Goal: Task Accomplishment & Management: Manage account settings

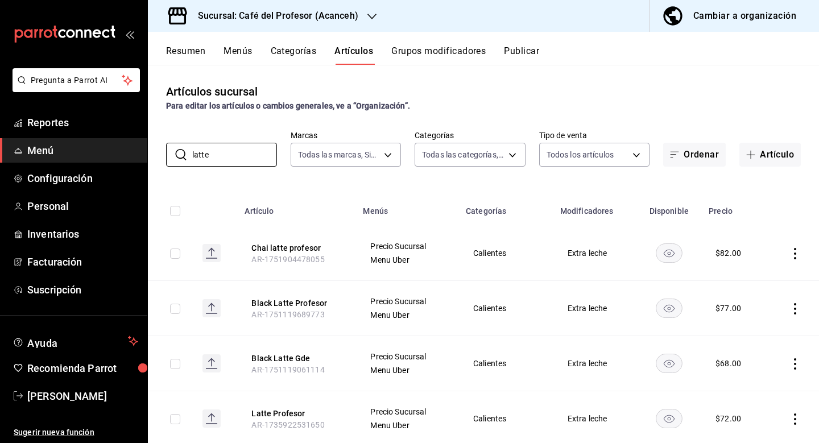
scroll to position [145, 0]
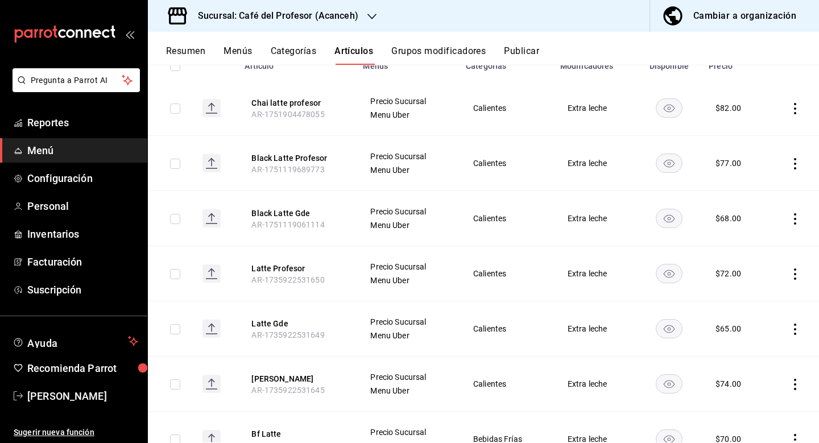
click at [42, 151] on span "Menú" at bounding box center [82, 150] width 111 height 15
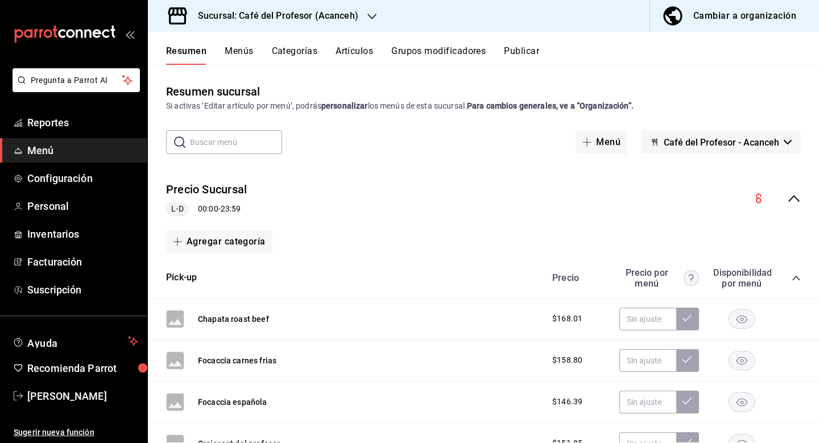
click at [367, 51] on button "Artículos" at bounding box center [355, 55] width 38 height 19
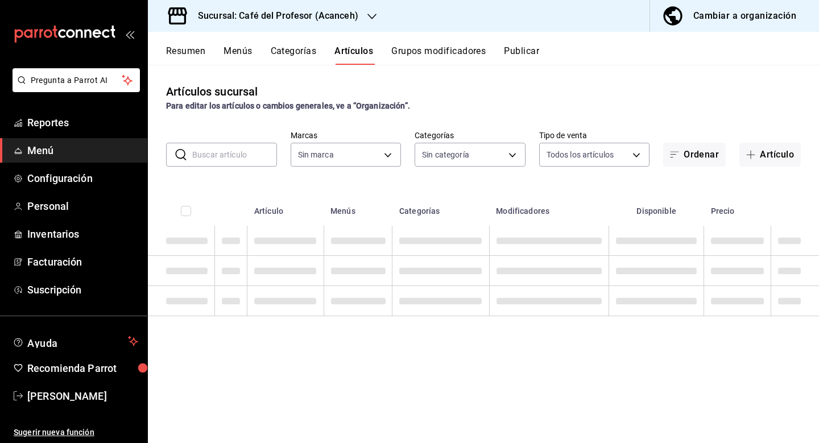
type input "4305b257-4ed0-4a91-825b-ae0a7ac471fc,287941b6-0598-490c-9fb6-63fb84a2c712,be1aa…"
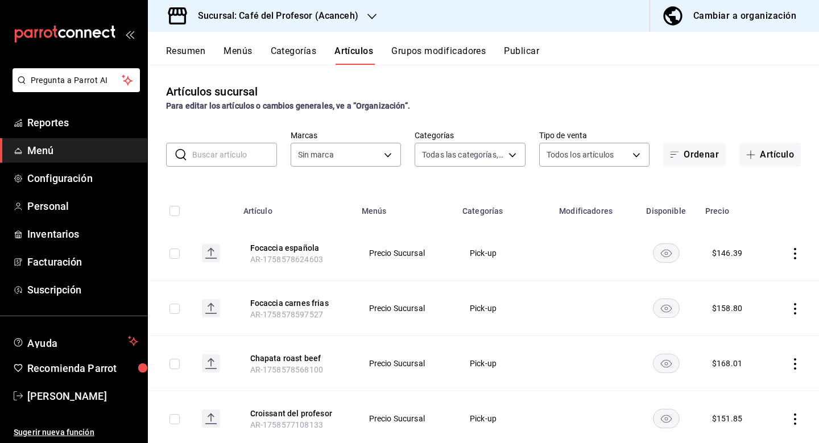
type input "c1a8b8e6-187f-497f-b24d-8667d510d931"
click at [308, 51] on button "Categorías" at bounding box center [294, 55] width 46 height 19
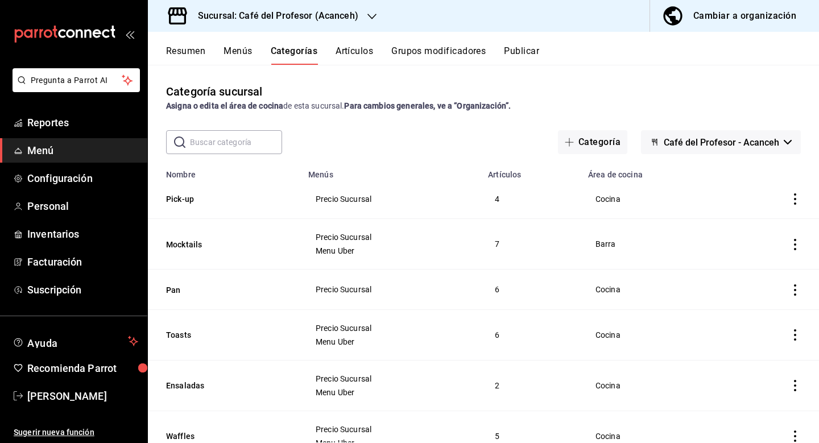
click at [362, 55] on button "Artículos" at bounding box center [355, 55] width 38 height 19
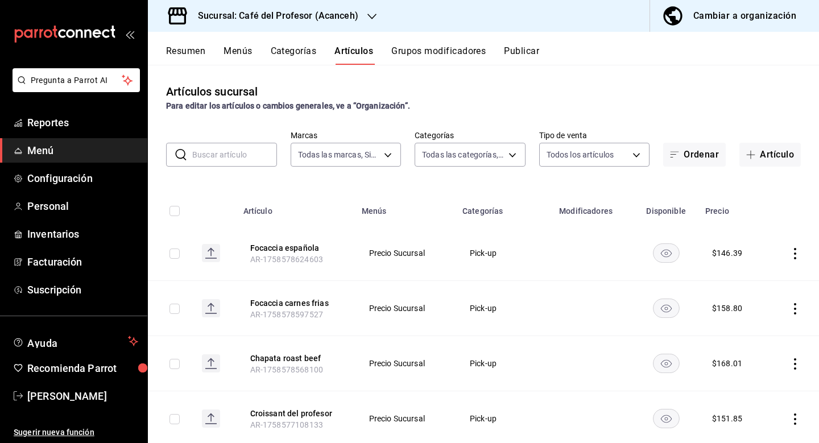
type input "c1a8b8e6-187f-497f-b24d-8667d510d931"
type input "4305b257-4ed0-4a91-825b-ae0a7ac471fc,287941b6-0598-490c-9fb6-63fb84a2c712,be1aa…"
click at [771, 155] on button "Artículo" at bounding box center [770, 155] width 61 height 24
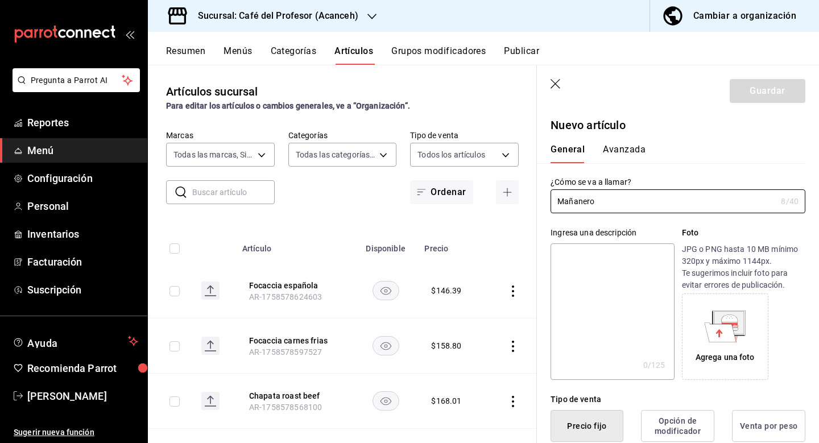
type input "Mañanero"
click at [703, 169] on div "¿Cómo se va a llamar? Mañanero 8 /40 ¿Cómo se va a llamar?" at bounding box center [671, 188] width 269 height 50
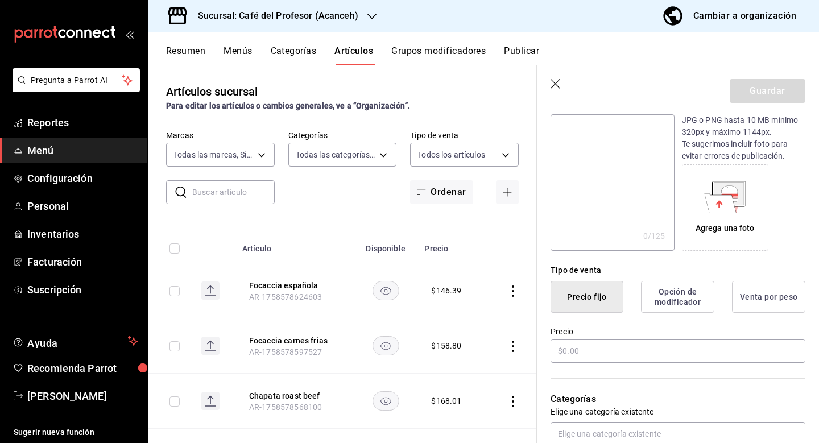
scroll to position [164, 0]
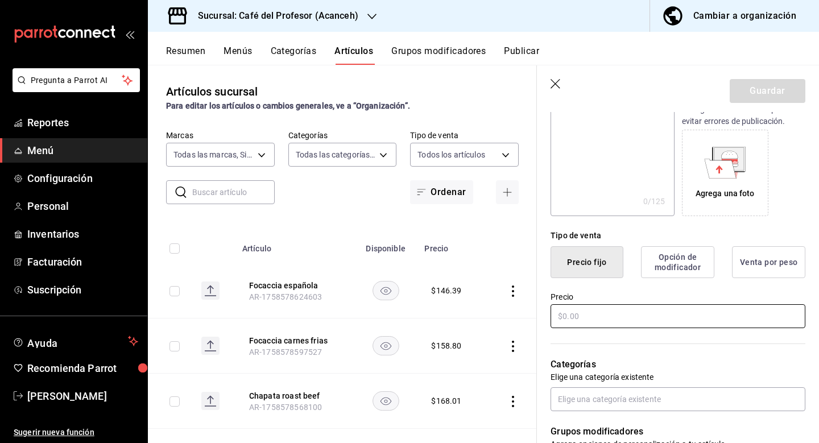
click at [654, 315] on input "text" at bounding box center [678, 316] width 255 height 24
click at [608, 314] on input "text" at bounding box center [678, 316] width 255 height 24
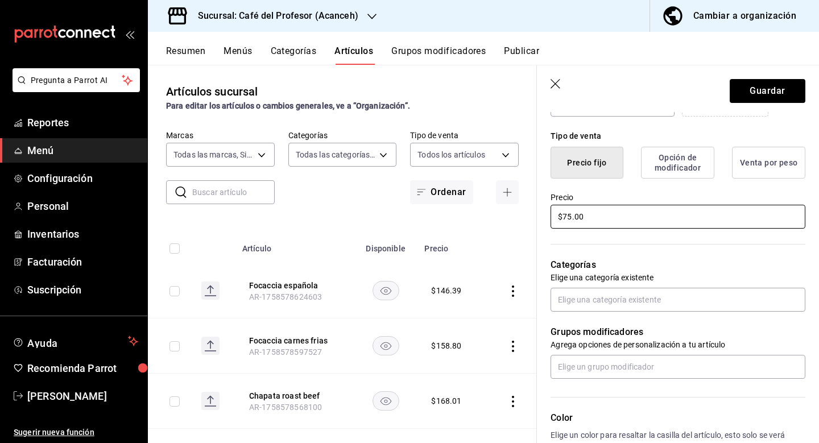
scroll to position [277, 0]
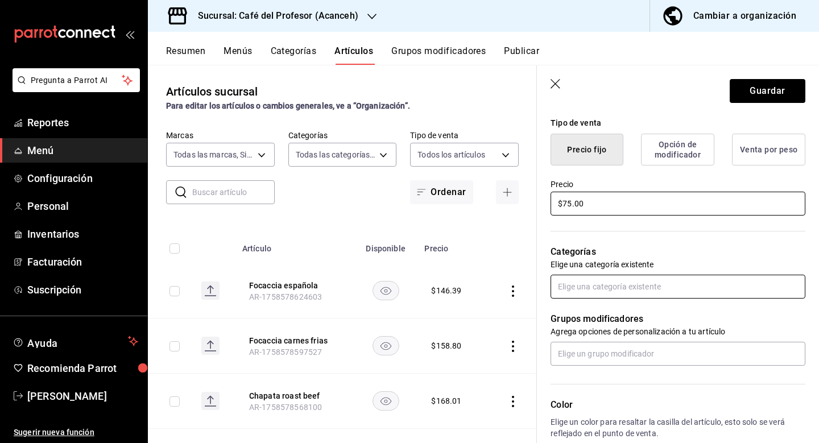
type input "$75.00"
click at [617, 281] on input "text" at bounding box center [678, 287] width 255 height 24
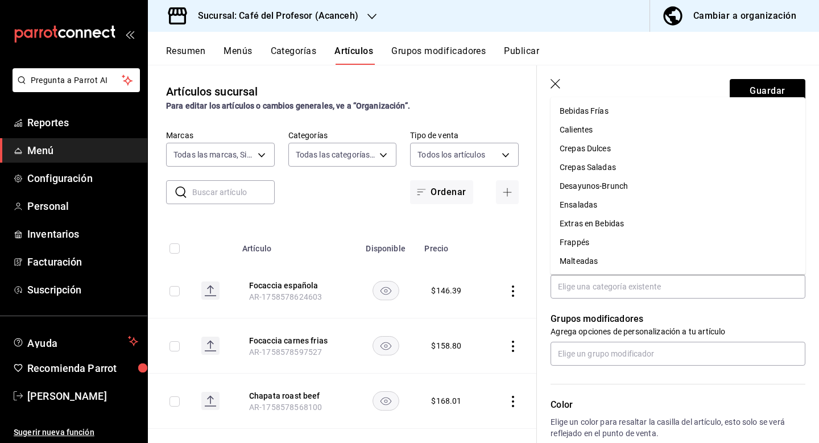
click at [625, 316] on p "Grupos modificadores" at bounding box center [678, 319] width 255 height 14
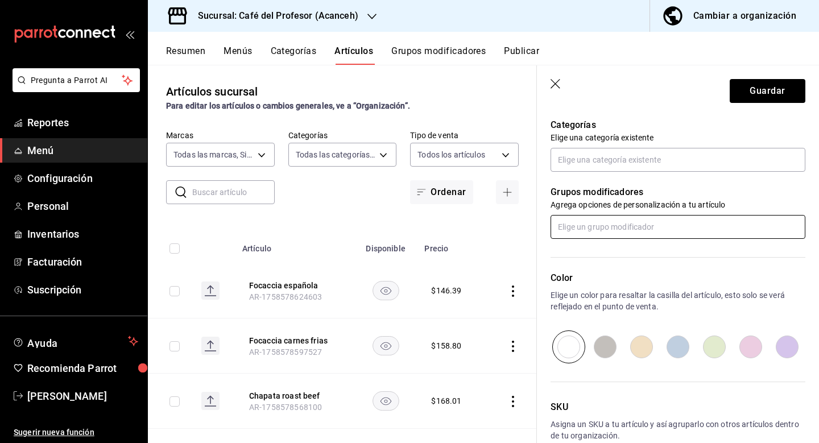
scroll to position [412, 0]
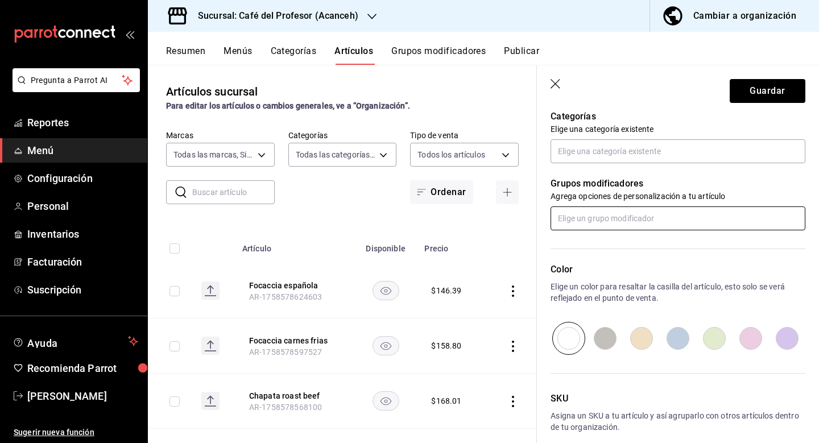
click at [615, 214] on input "text" at bounding box center [678, 219] width 255 height 24
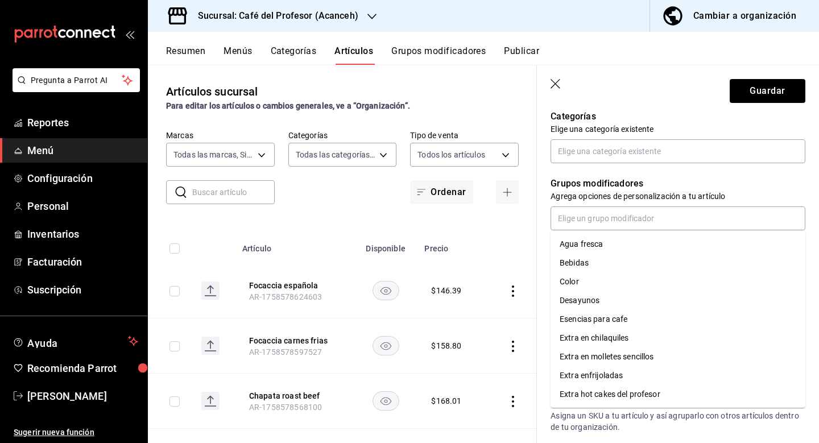
click at [619, 189] on p "Grupos modificadores" at bounding box center [678, 184] width 255 height 14
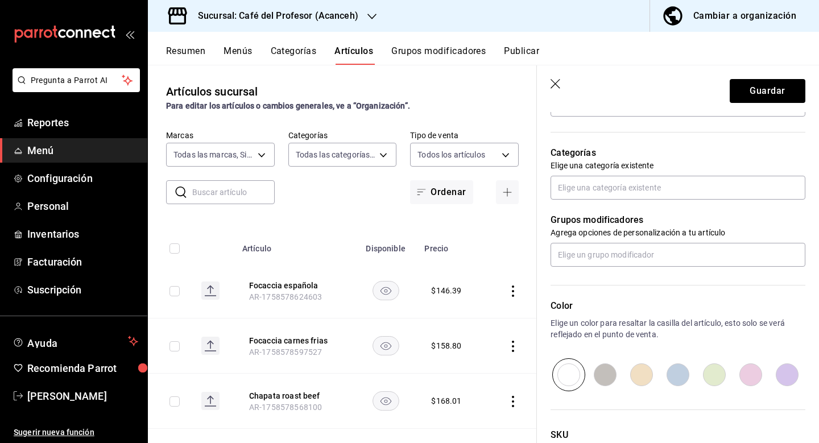
scroll to position [409, 0]
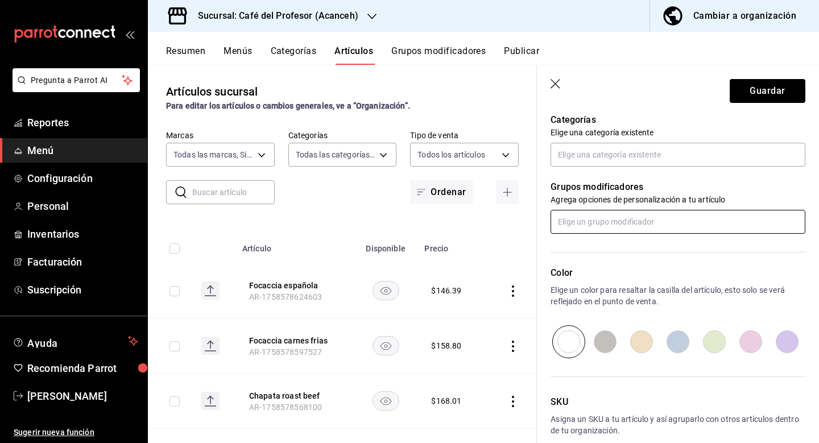
click at [613, 225] on input "text" at bounding box center [678, 222] width 255 height 24
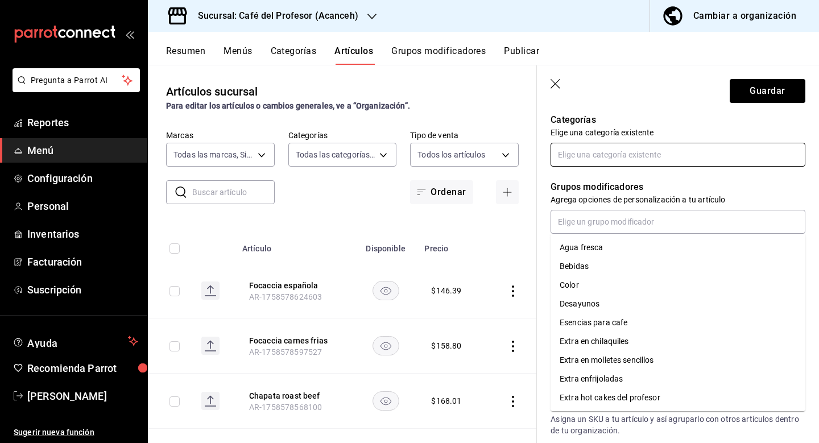
click at [616, 159] on input "text" at bounding box center [678, 155] width 255 height 24
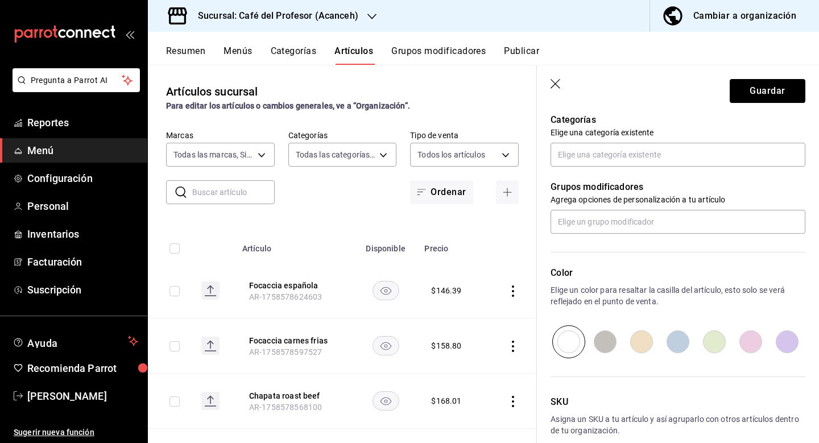
click at [679, 111] on header "Guardar" at bounding box center [678, 88] width 282 height 47
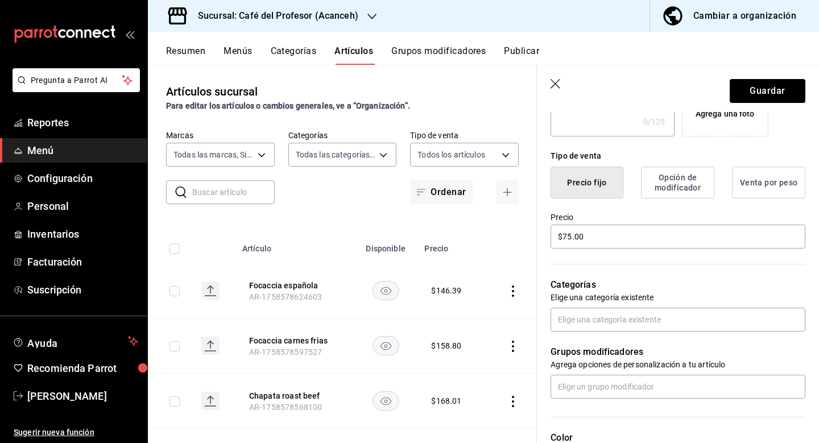
scroll to position [256, 0]
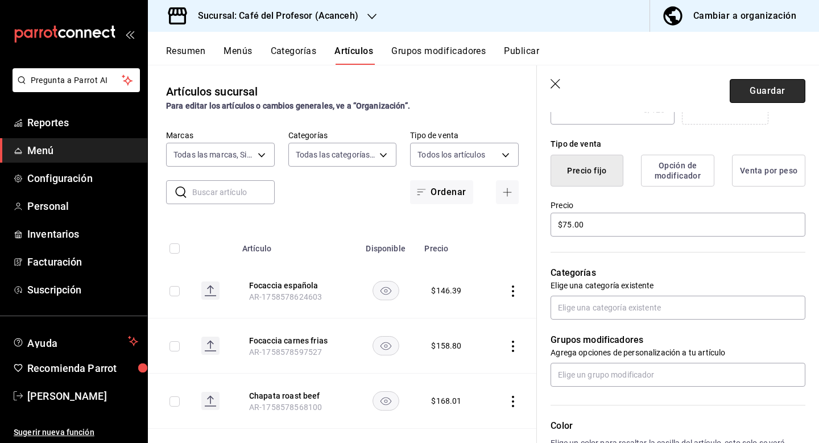
click at [759, 89] on button "Guardar" at bounding box center [768, 91] width 76 height 24
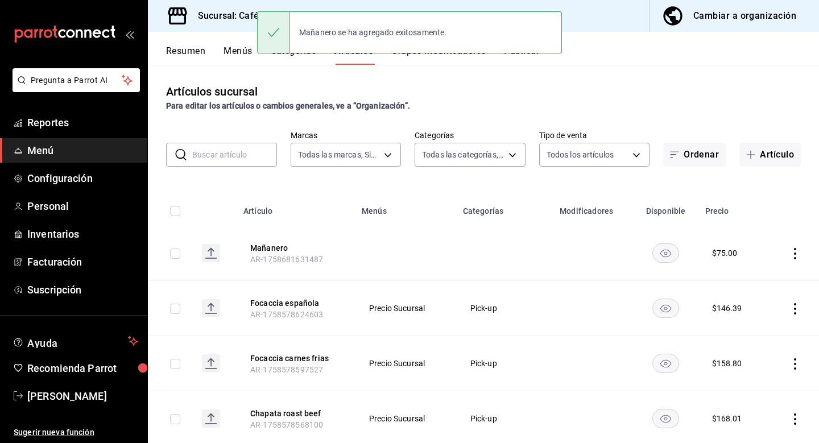
click at [579, 108] on div "Para editar los artículos o cambios generales, ve a “Organización”." at bounding box center [483, 106] width 635 height 12
click at [429, 58] on button "Grupos modificadores" at bounding box center [439, 55] width 94 height 19
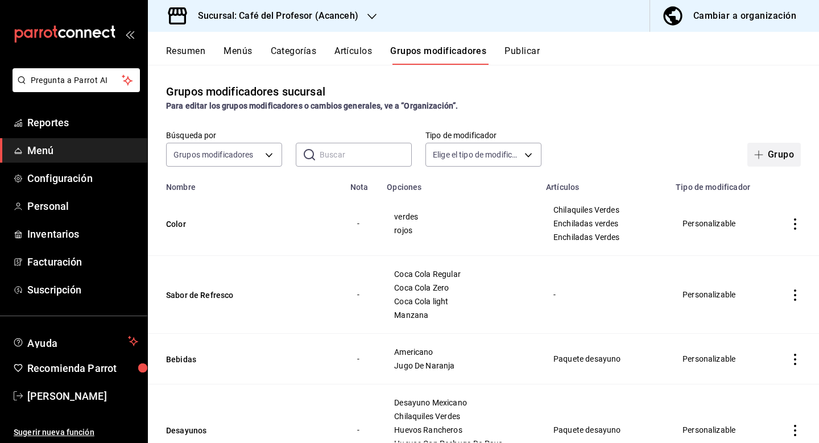
click at [772, 158] on button "Grupo" at bounding box center [774, 155] width 53 height 24
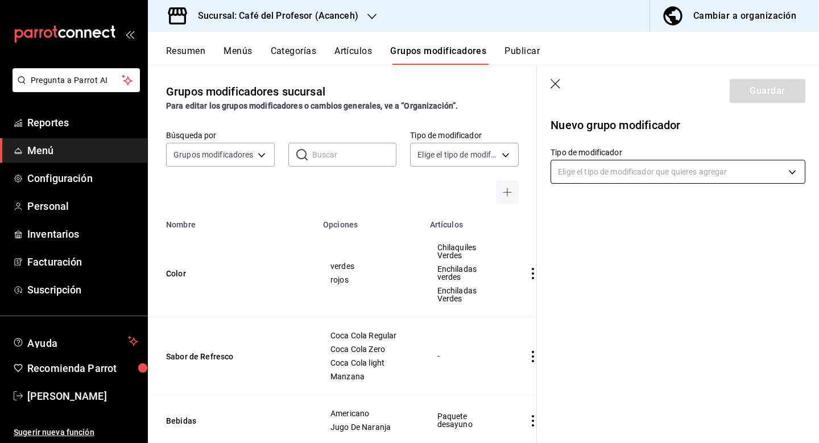
click at [627, 178] on body "Pregunta a Parrot AI Reportes Menú Configuración Personal Inventarios Facturaci…" at bounding box center [409, 221] width 819 height 443
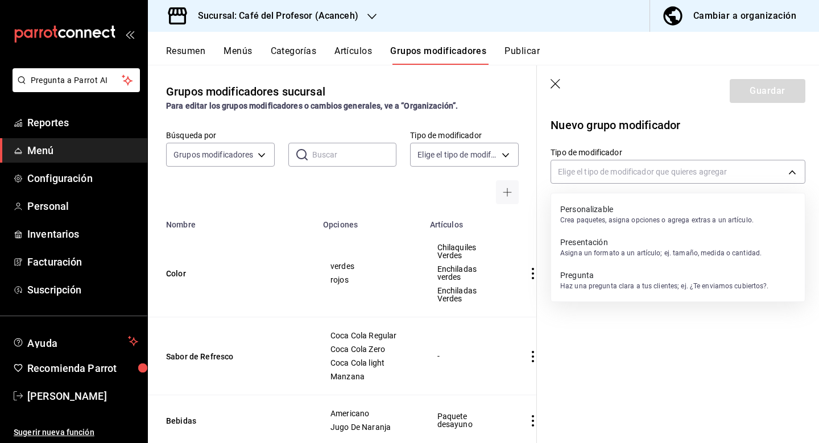
click at [616, 209] on p "Personalizable" at bounding box center [657, 209] width 193 height 11
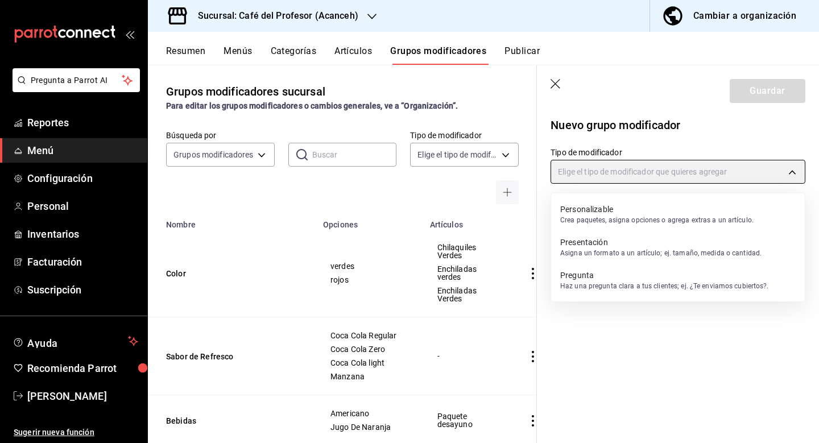
type input "CUSTOMIZABLE"
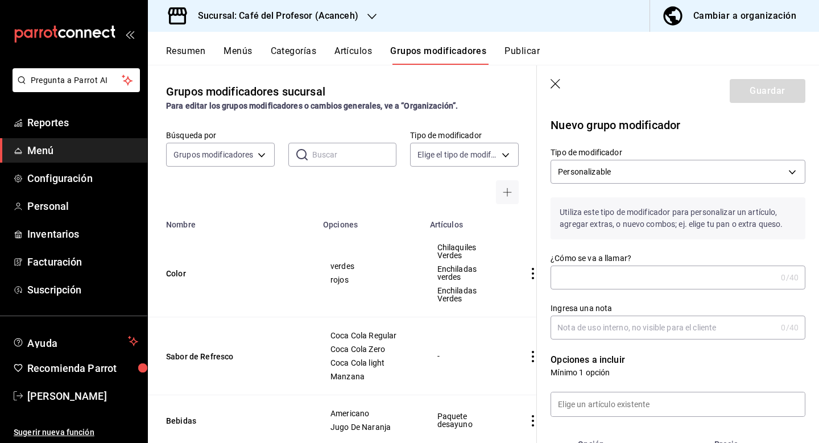
click at [579, 278] on input "¿Cómo se va a llamar?" at bounding box center [664, 277] width 226 height 23
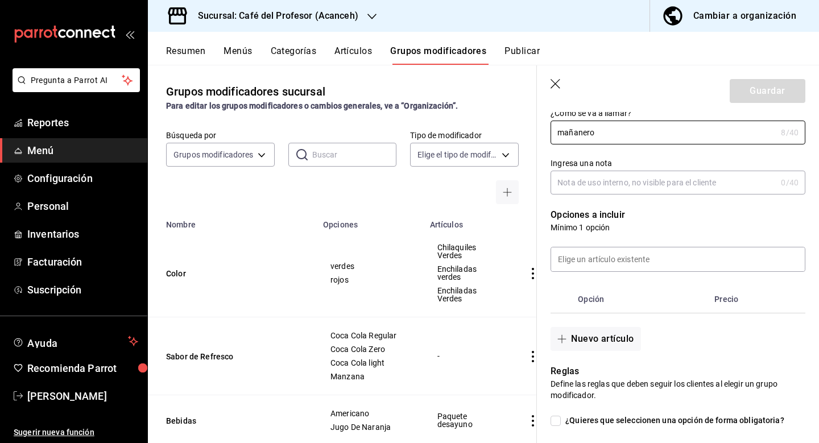
scroll to position [147, 0]
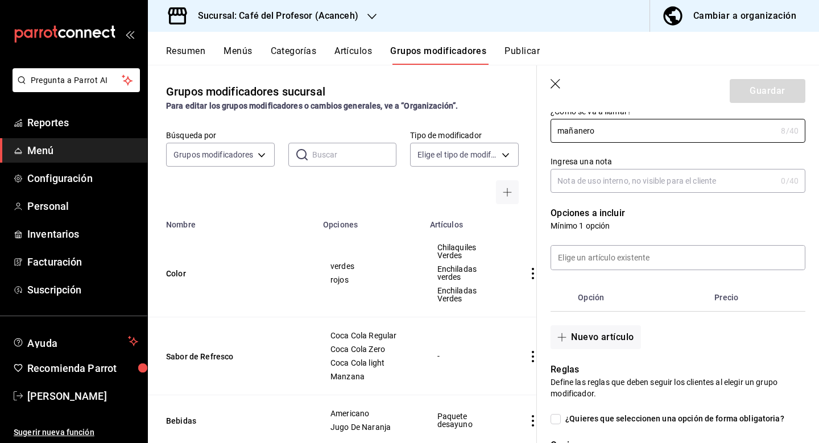
type input "mañanero"
click at [656, 223] on p "Mínimo 1 opción" at bounding box center [678, 225] width 255 height 11
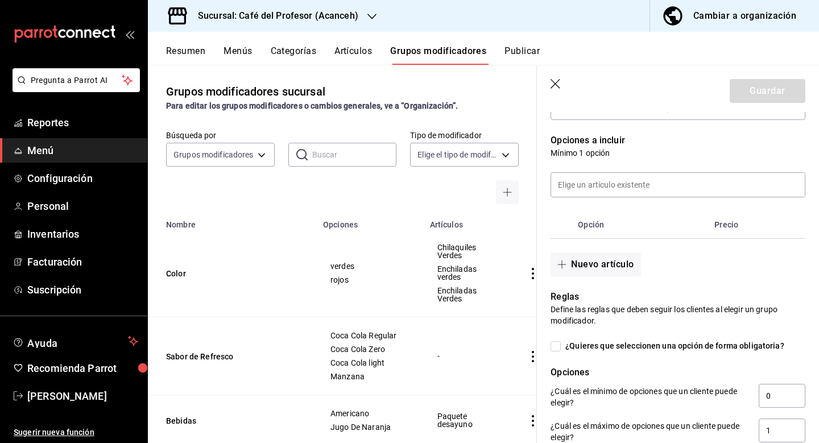
scroll to position [236, 0]
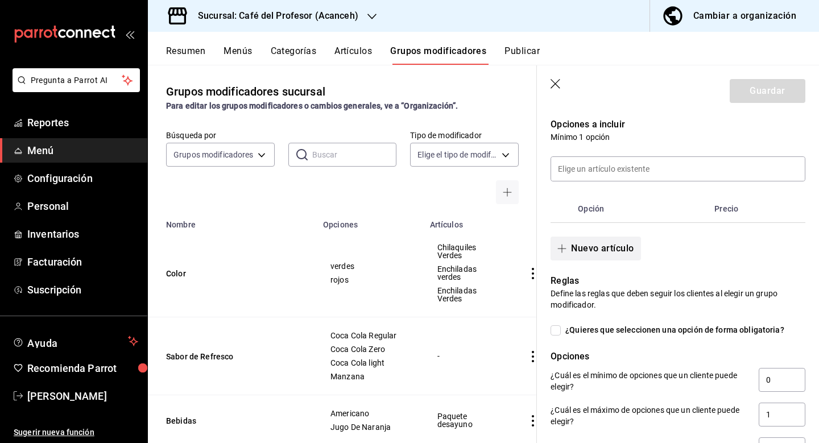
click at [621, 247] on button "Nuevo artículo" at bounding box center [596, 249] width 90 height 24
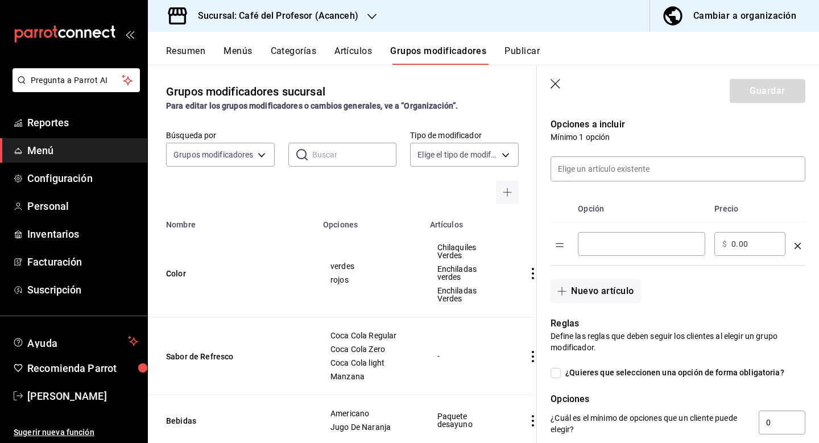
click at [603, 246] on input "optionsTable" at bounding box center [642, 243] width 112 height 11
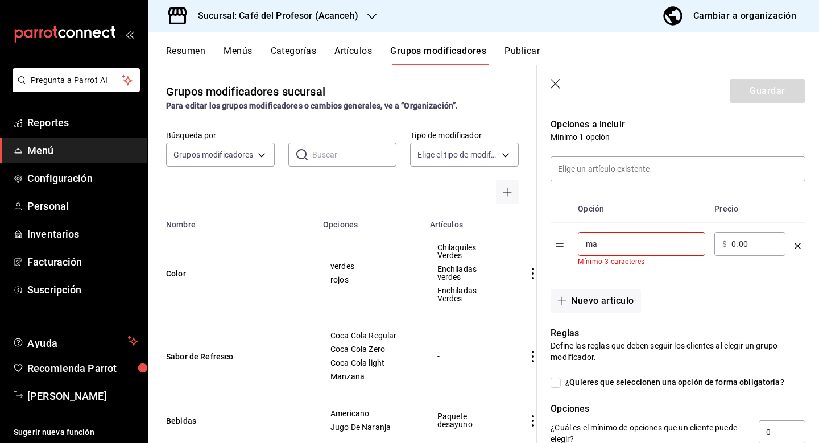
type input "m"
type input "a"
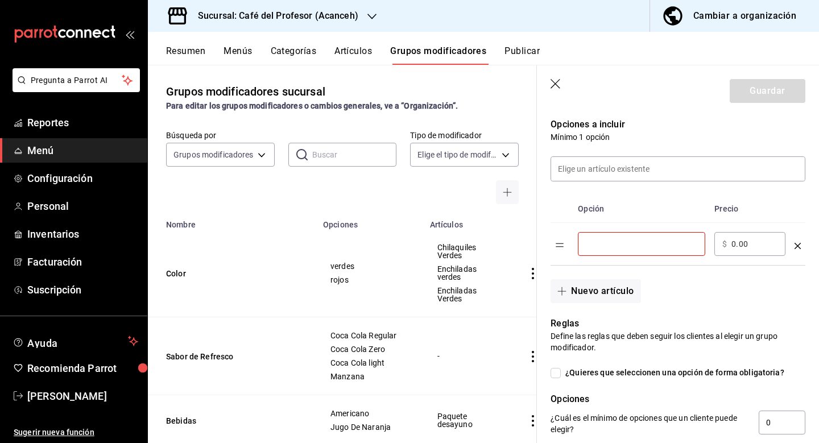
click at [801, 248] on icon "optionsTable" at bounding box center [798, 246] width 6 height 6
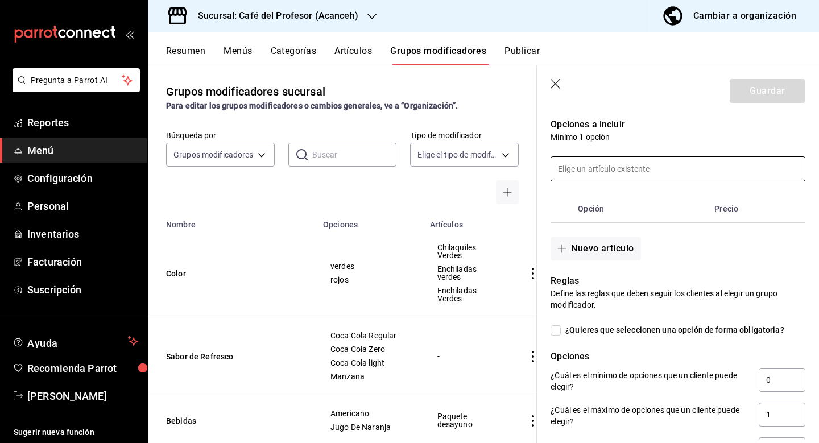
click at [675, 167] on input at bounding box center [678, 169] width 254 height 24
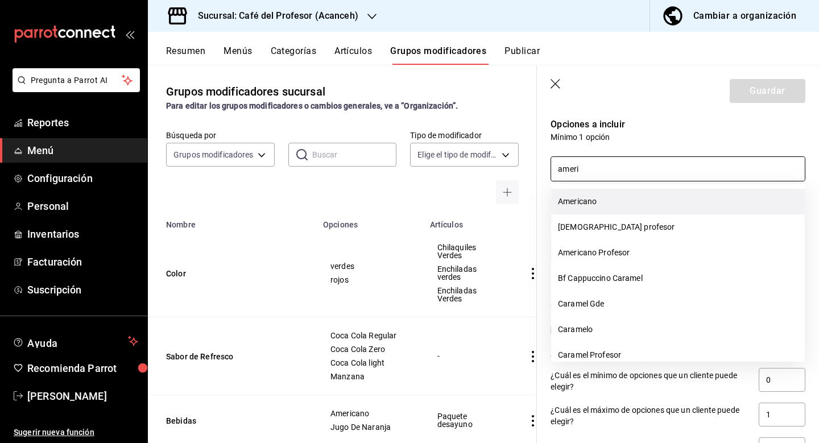
drag, startPoint x: 675, startPoint y: 167, endPoint x: 652, endPoint y: 204, distance: 44.2
click at [652, 204] on li "Americano" at bounding box center [678, 202] width 254 height 26
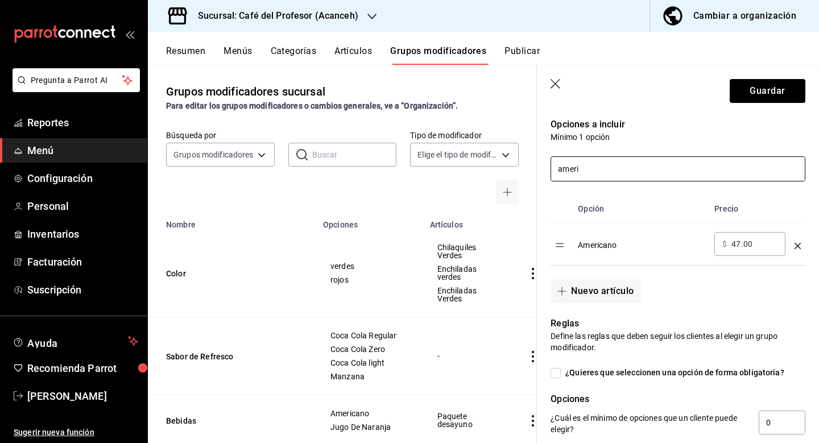
type input "ameri"
click at [739, 244] on input "47.00" at bounding box center [755, 243] width 46 height 11
type input "4.00"
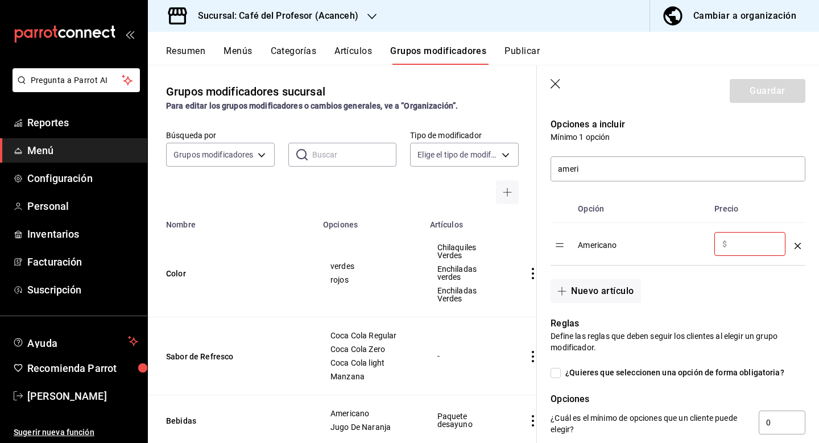
type input "0.00"
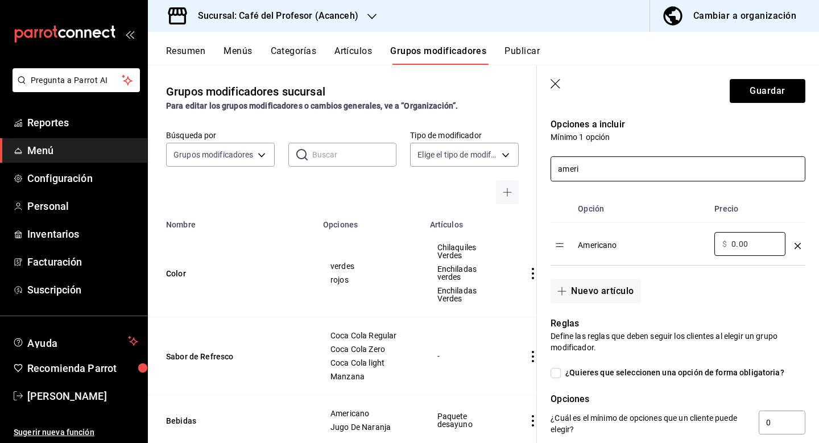
click at [665, 170] on input "ameri" at bounding box center [678, 169] width 254 height 24
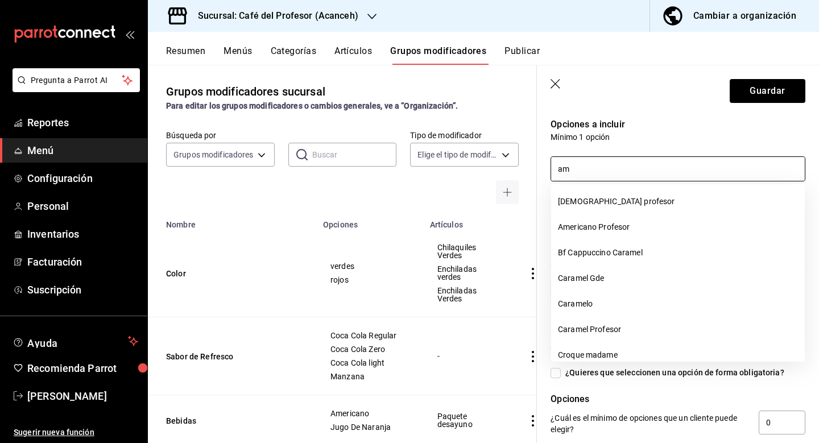
type input "a"
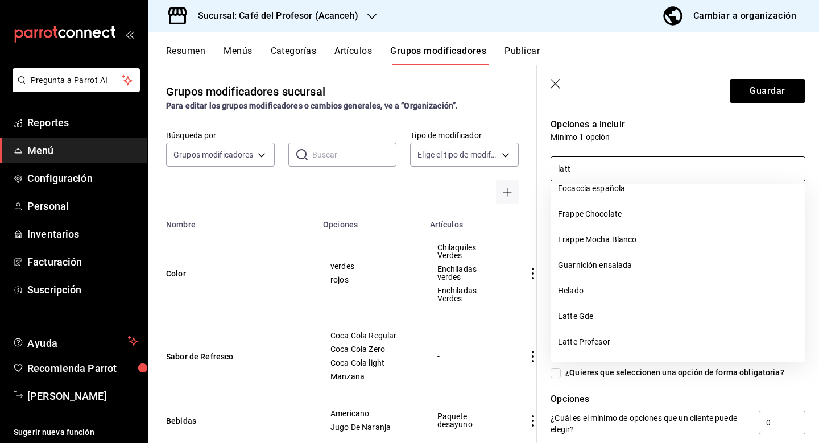
scroll to position [987, 0]
click at [609, 314] on li "Latte Gde" at bounding box center [678, 316] width 254 height 26
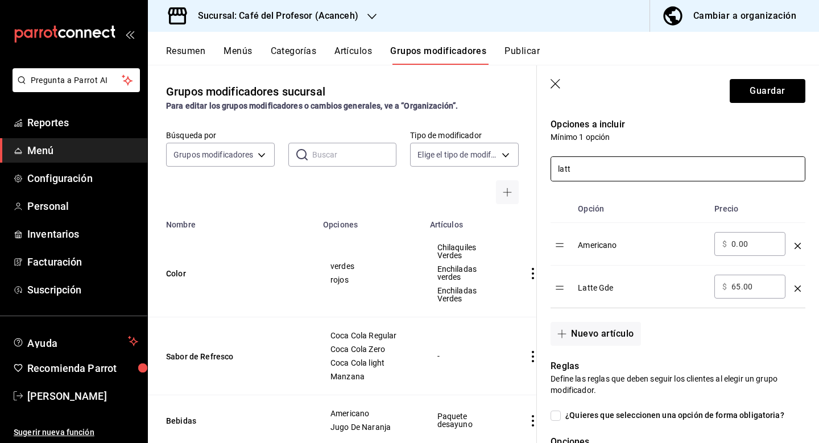
type input "latt"
click at [746, 294] on div "​ $ 65.00 ​" at bounding box center [750, 287] width 71 height 24
click at [733, 289] on input "65.00" at bounding box center [755, 286] width 46 height 11
click at [740, 289] on input "65.00" at bounding box center [755, 286] width 46 height 11
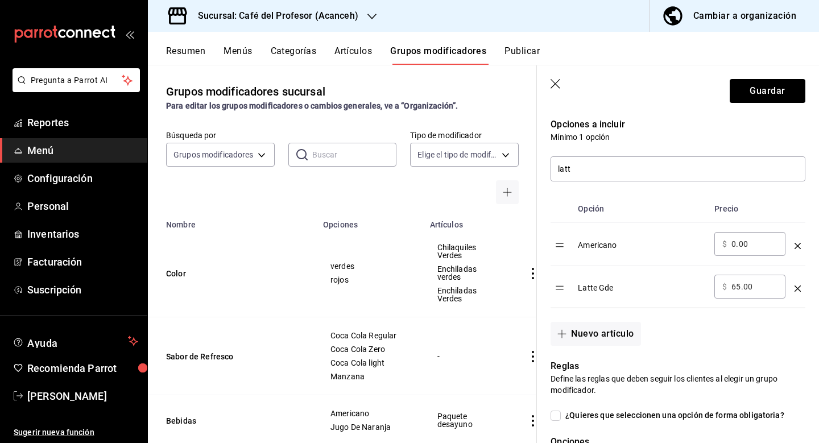
type input "6.00"
type input "0.00"
click at [700, 202] on th "Opción" at bounding box center [642, 209] width 137 height 28
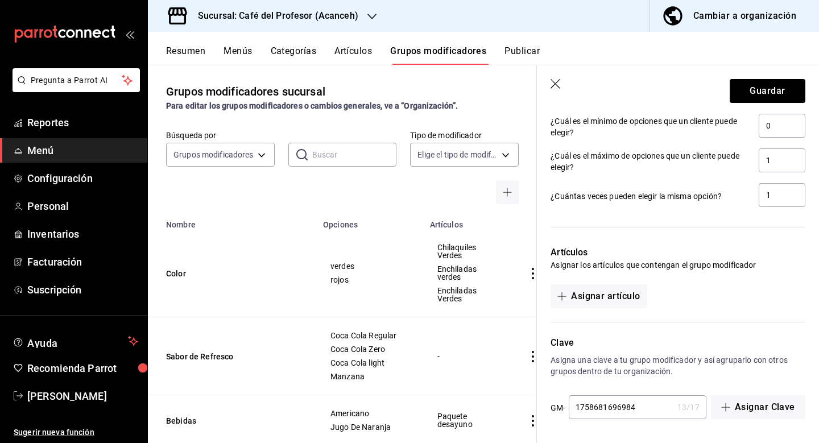
scroll to position [575, 0]
click at [630, 299] on button "Asignar artículo" at bounding box center [599, 297] width 96 height 24
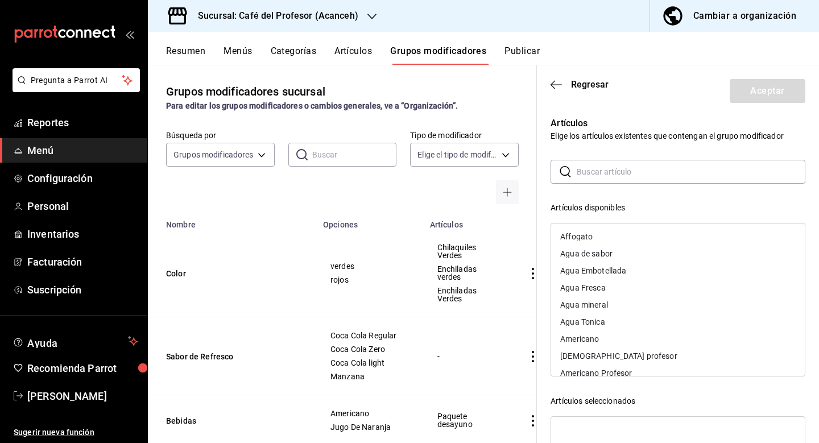
click at [596, 172] on input "text" at bounding box center [691, 171] width 229 height 23
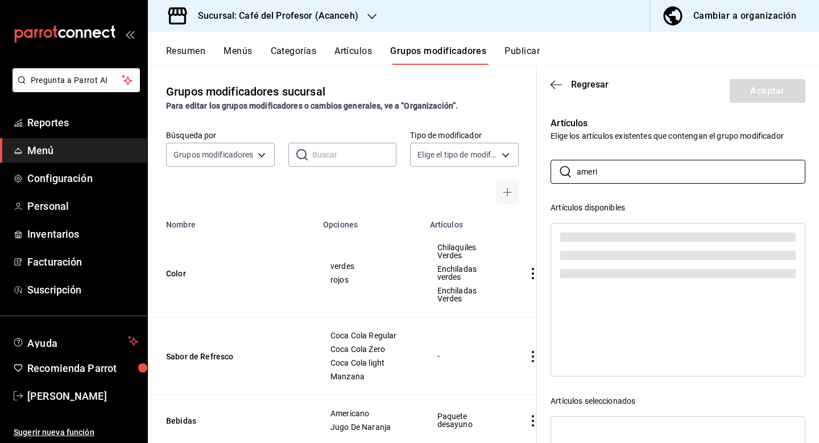
scroll to position [0, 0]
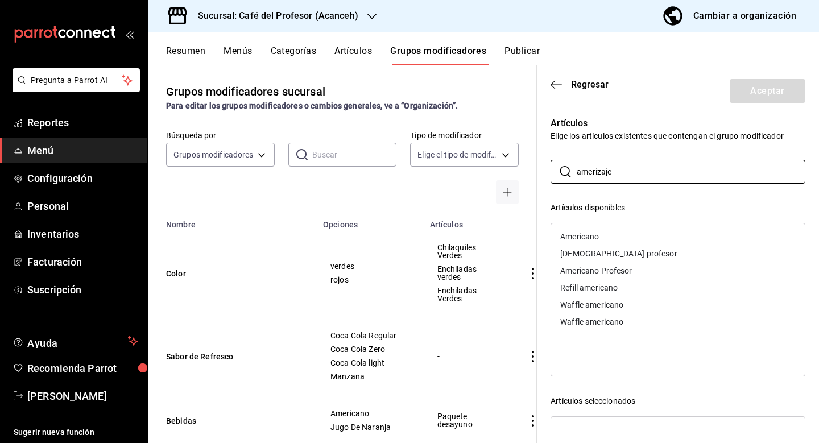
drag, startPoint x: 623, startPoint y: 189, endPoint x: 600, endPoint y: 238, distance: 54.0
click at [600, 238] on div "Americano" at bounding box center [678, 236] width 254 height 17
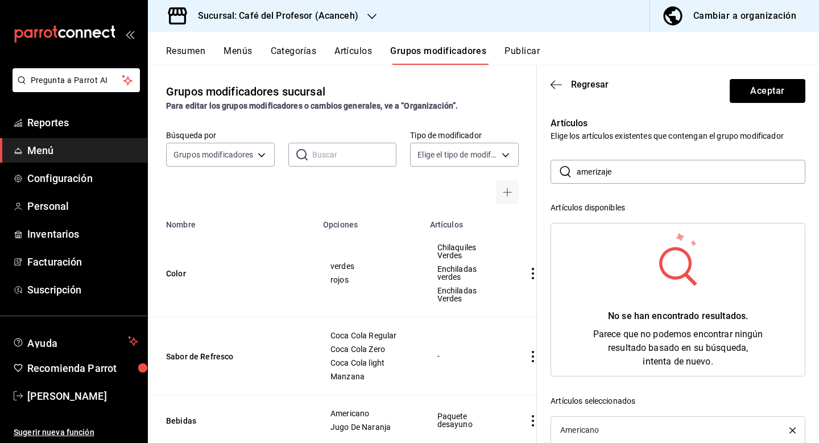
click at [619, 175] on input "amerizaje" at bounding box center [691, 171] width 229 height 23
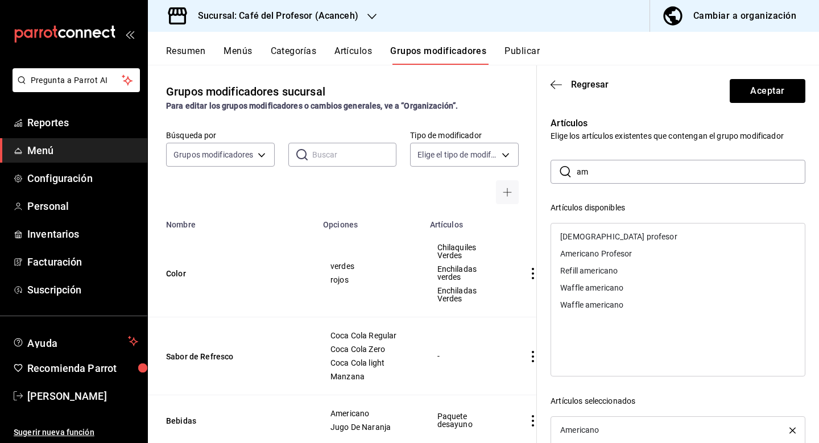
type input "a"
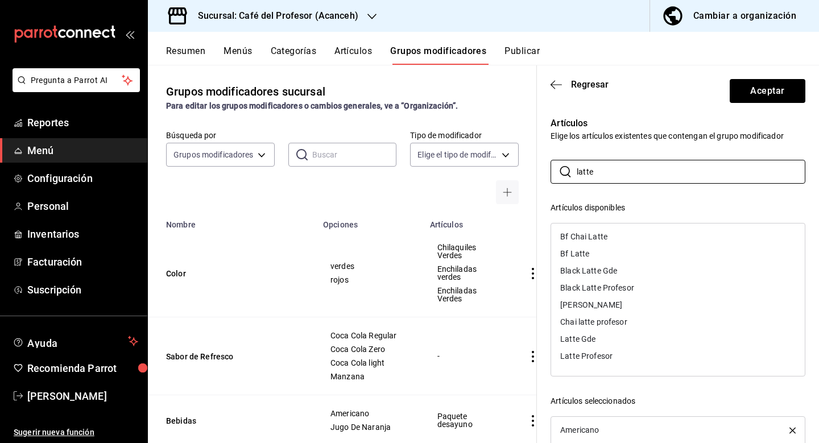
scroll to position [24, 0]
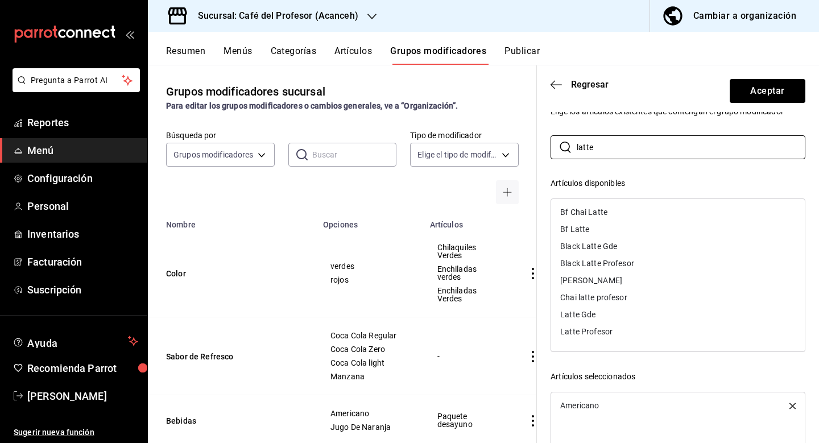
type input "latte"
click at [600, 316] on div "Latte Gde" at bounding box center [678, 314] width 254 height 17
click at [649, 370] on div "Artículos disponibles Bf Chai Latte Bf Latte Black Latte Gde Black Latte Profes…" at bounding box center [678, 360] width 255 height 364
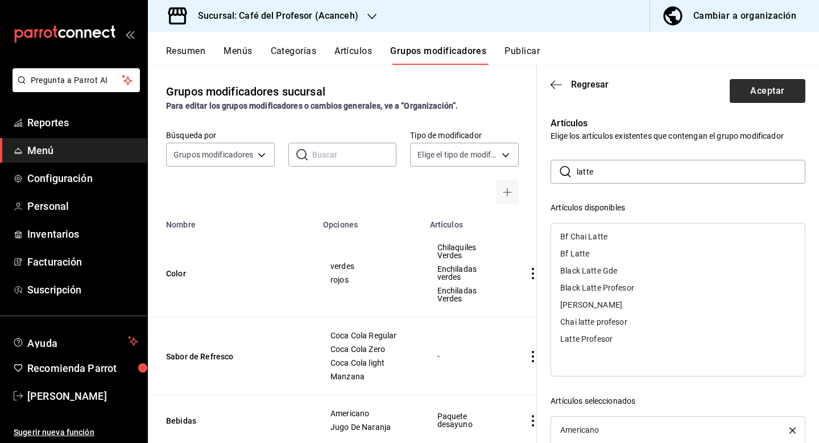
scroll to position [0, 0]
click at [765, 89] on button "Aceptar" at bounding box center [768, 91] width 76 height 24
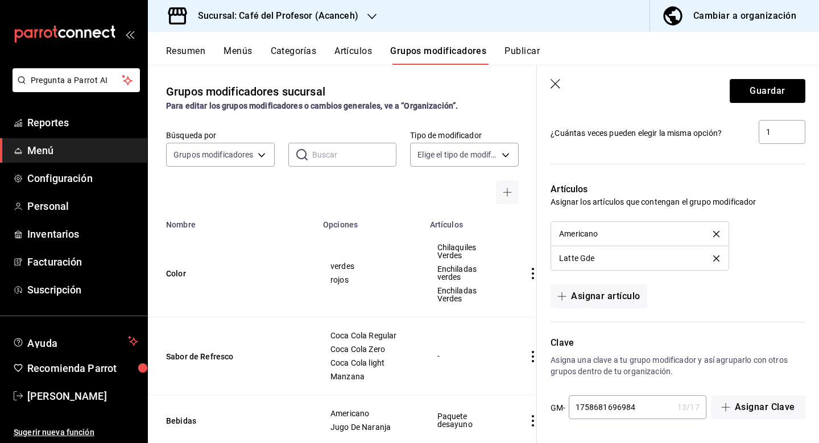
scroll to position [5, 0]
click at [717, 229] on li "Americano" at bounding box center [639, 234] width 177 height 24
click at [716, 229] on li "Americano" at bounding box center [639, 234] width 177 height 24
click at [718, 232] on icon "delete" at bounding box center [717, 234] width 6 height 6
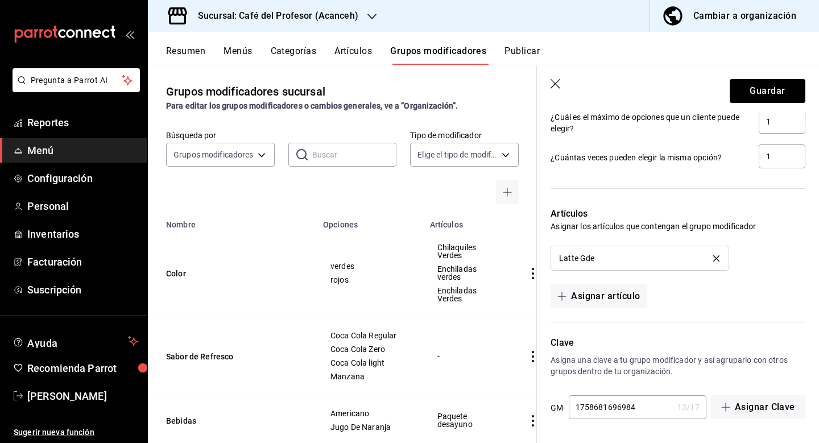
scroll to position [614, 0]
click at [718, 252] on li "Latte Gde" at bounding box center [639, 258] width 177 height 24
click at [716, 254] on div "Latte Gde" at bounding box center [639, 258] width 161 height 8
click at [718, 256] on icon "delete" at bounding box center [717, 259] width 6 height 6
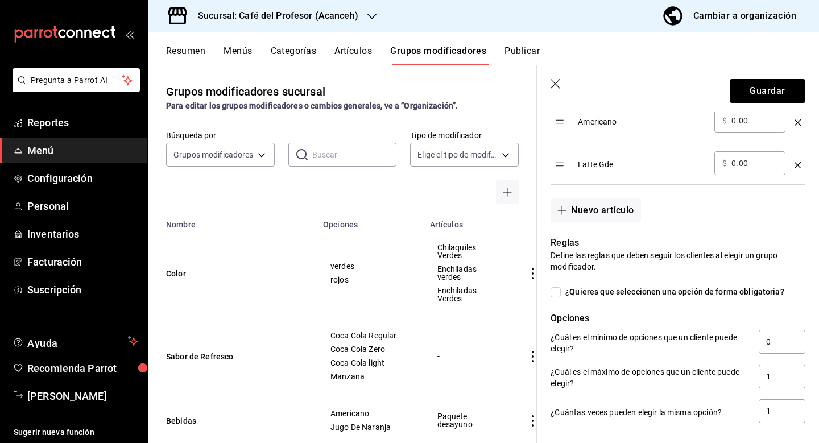
scroll to position [357, 0]
click at [556, 291] on input "¿Quieres que seleccionen una opción de forma obligatoria?" at bounding box center [556, 294] width 10 height 10
checkbox input "true"
type input "1"
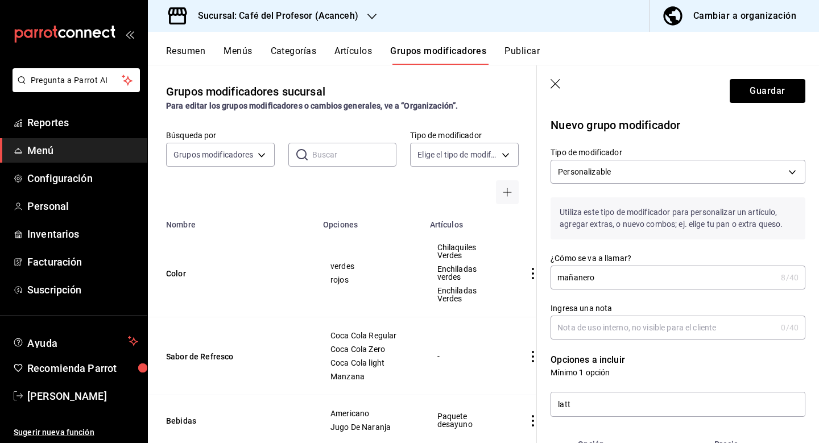
scroll to position [0, 0]
click at [565, 276] on input "mañanero" at bounding box center [664, 277] width 226 height 23
type input "Mañanero"
click at [759, 94] on button "Guardar" at bounding box center [768, 91] width 76 height 24
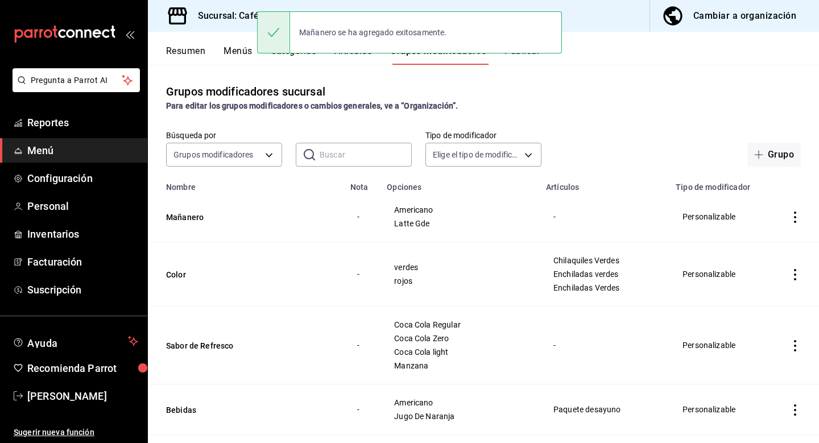
click at [364, 57] on button "Artículos" at bounding box center [354, 55] width 38 height 19
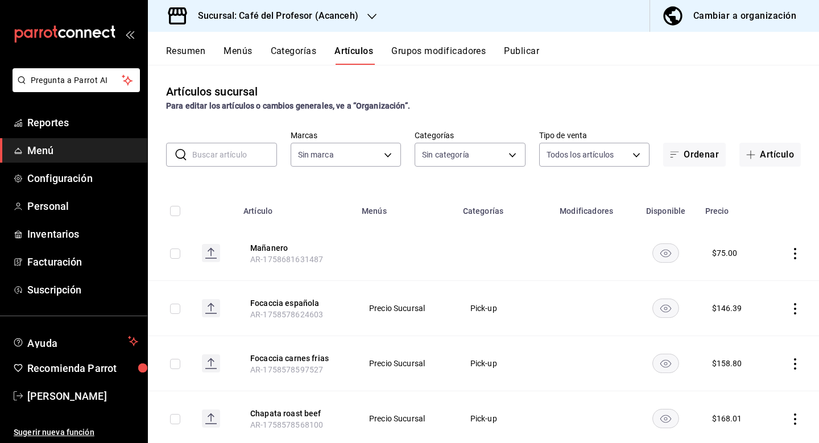
type input "c1a8b8e6-187f-497f-b24d-8667d510d931"
type input "4305b257-4ed0-4a91-825b-ae0a7ac471fc,287941b6-0598-490c-9fb6-63fb84a2c712,be1aa…"
click at [278, 242] on button "Mañanero" at bounding box center [295, 247] width 91 height 11
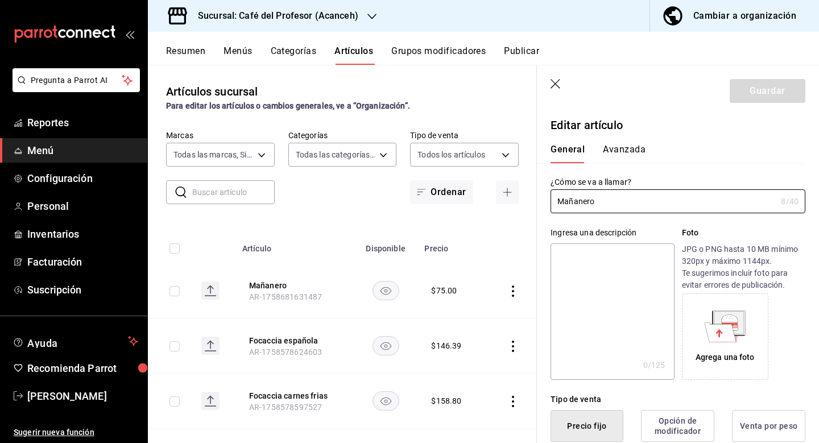
type input "$75.00"
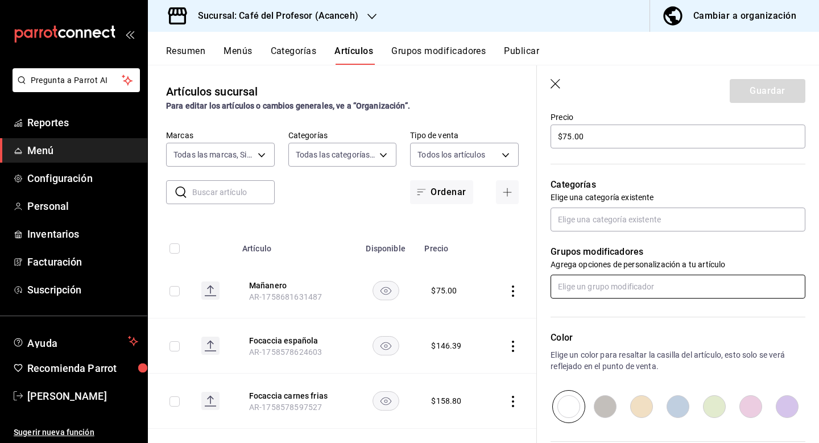
scroll to position [316, 0]
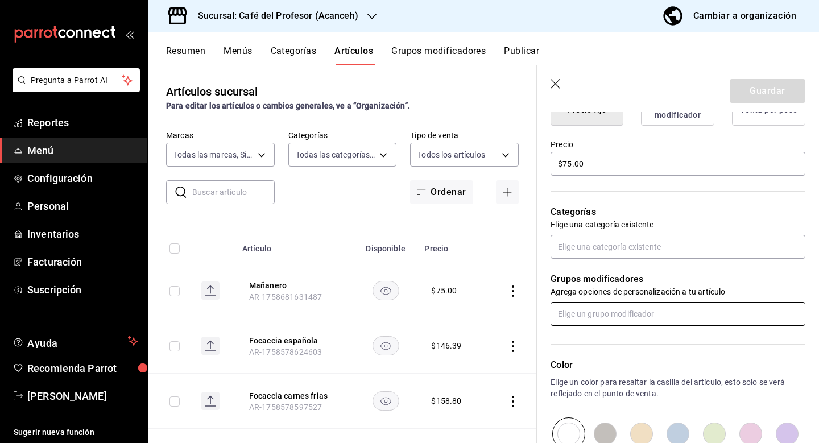
click at [613, 304] on input "text" at bounding box center [678, 314] width 255 height 24
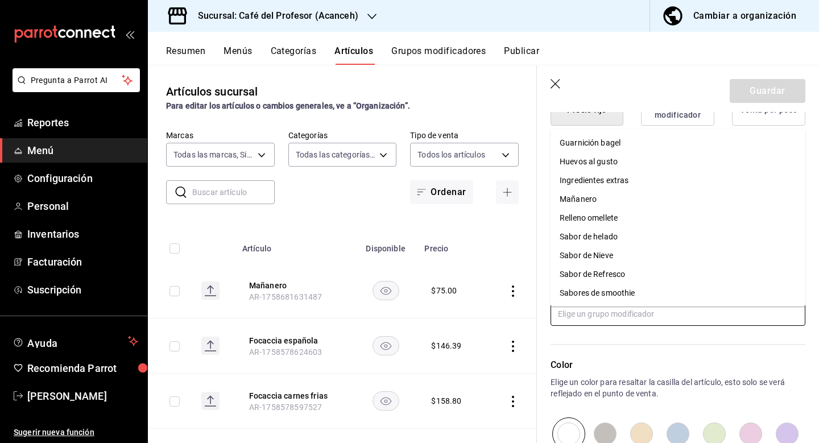
scroll to position [208, 0]
click at [596, 192] on div "Mañanero" at bounding box center [578, 198] width 37 height 12
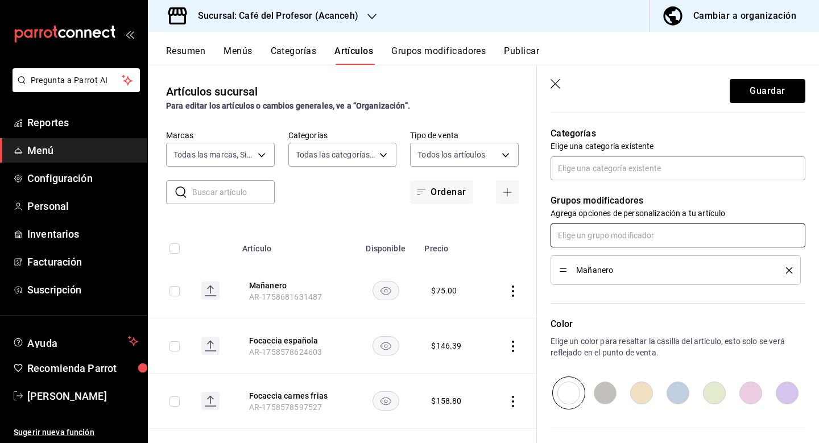
scroll to position [397, 0]
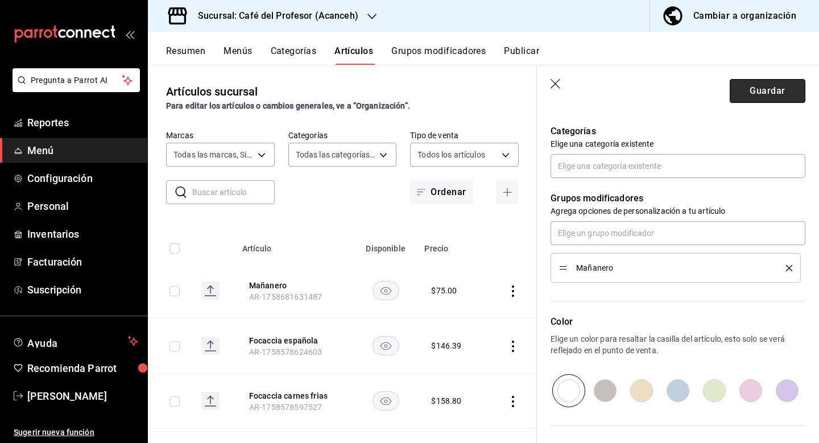
click at [768, 94] on button "Guardar" at bounding box center [768, 91] width 76 height 24
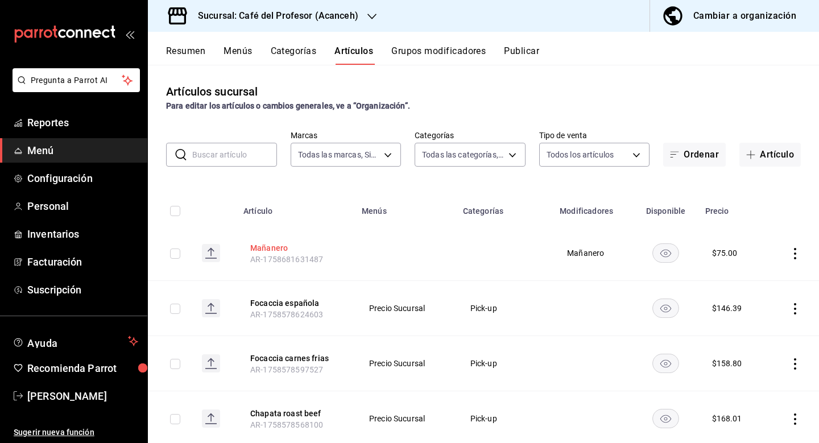
click at [276, 247] on button "Mañanero" at bounding box center [295, 247] width 91 height 11
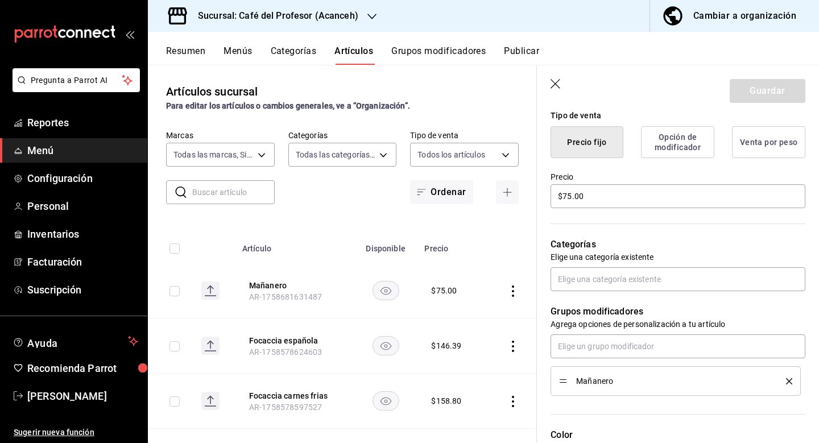
scroll to position [287, 0]
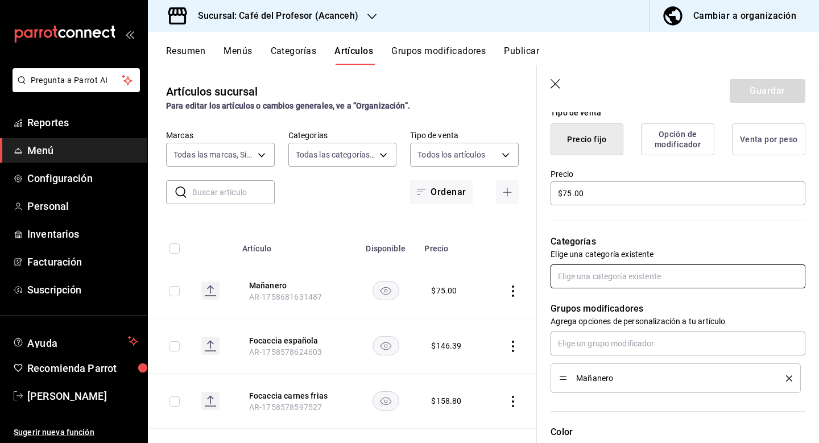
click at [643, 274] on input "text" at bounding box center [678, 277] width 255 height 24
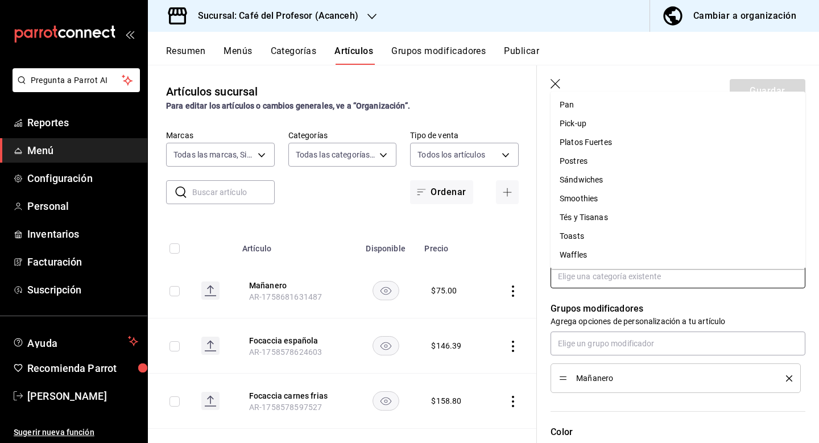
scroll to position [226, 0]
click at [652, 319] on p "Agrega opciones de personalización a tu artículo" at bounding box center [678, 321] width 255 height 11
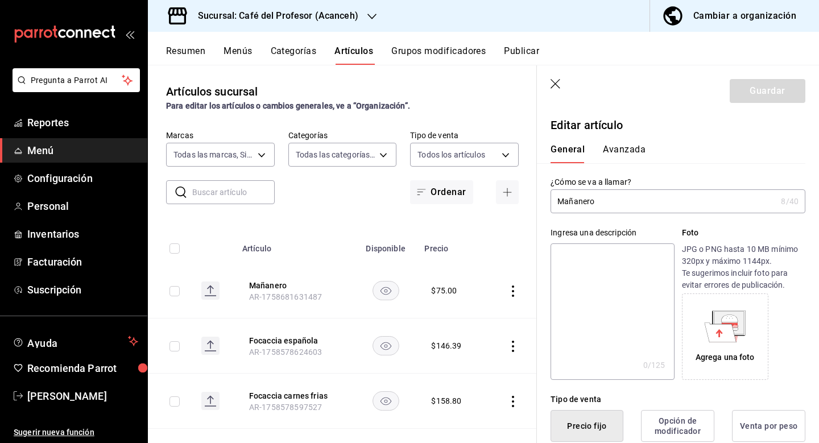
scroll to position [0, 0]
click at [556, 80] on icon "button" at bounding box center [556, 84] width 11 height 11
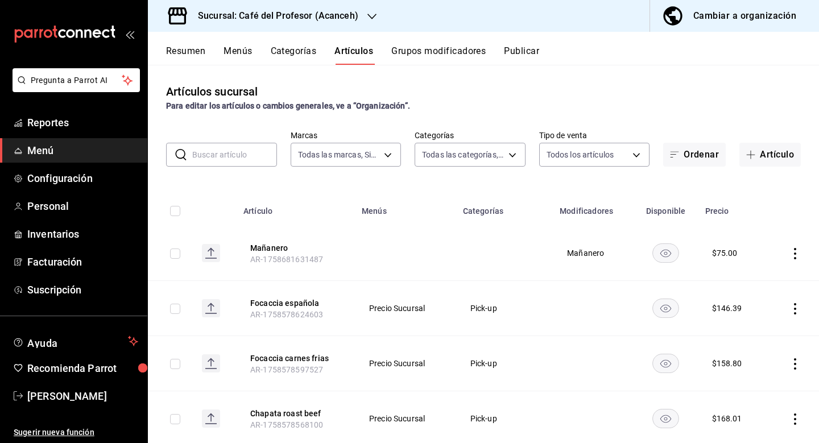
click at [302, 47] on button "Categorías" at bounding box center [294, 55] width 46 height 19
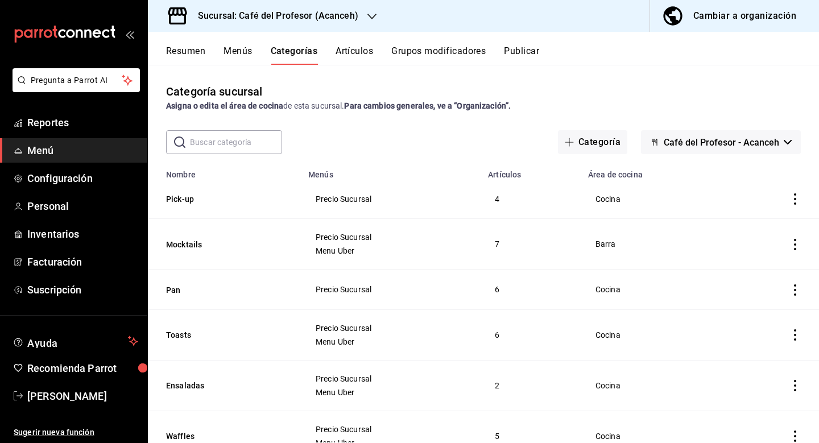
click at [356, 50] on button "Artículos" at bounding box center [355, 55] width 38 height 19
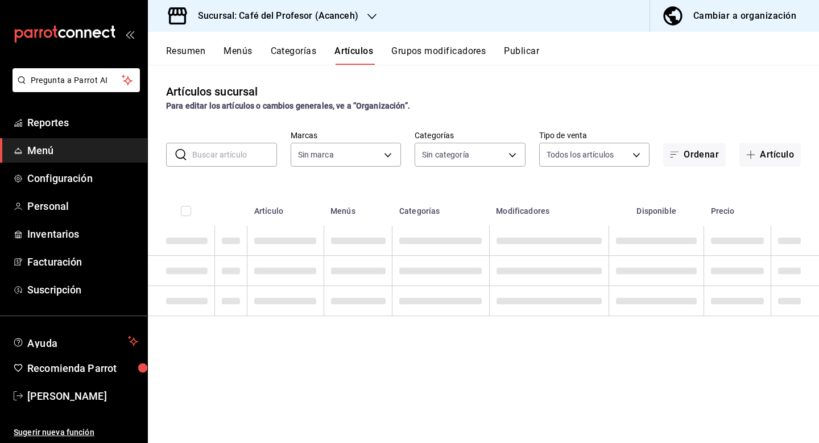
type input "c1a8b8e6-187f-497f-b24d-8667d510d931"
type input "4305b257-4ed0-4a91-825b-ae0a7ac471fc,287941b6-0598-490c-9fb6-63fb84a2c712,be1aa…"
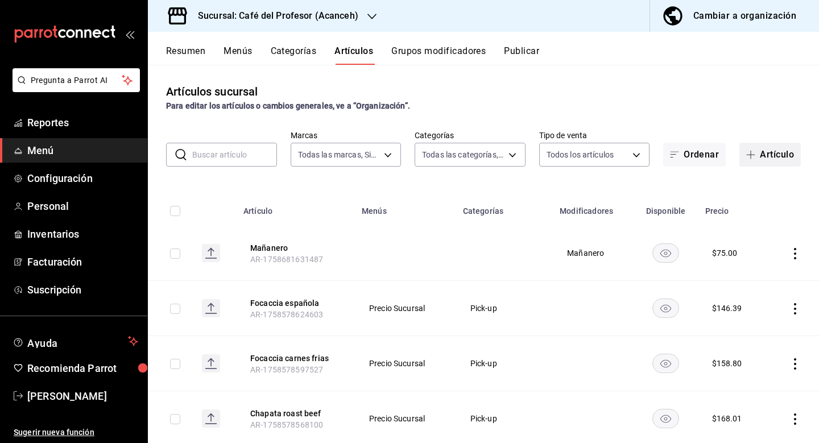
click at [758, 155] on span "button" at bounding box center [754, 154] width 14 height 9
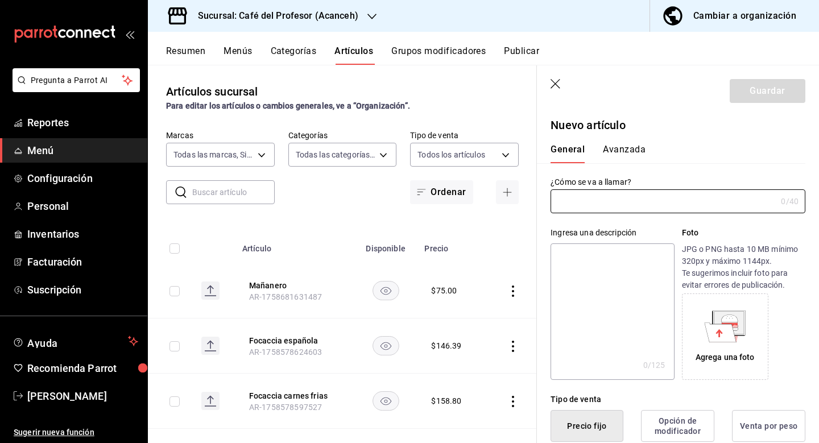
type input "AR-1758682028629"
click at [554, 86] on icon "button" at bounding box center [556, 84] width 11 height 11
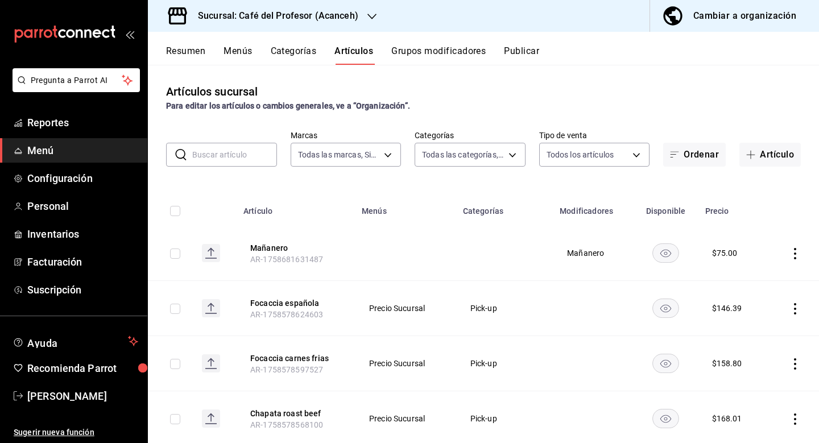
click at [282, 54] on button "Categorías" at bounding box center [294, 55] width 46 height 19
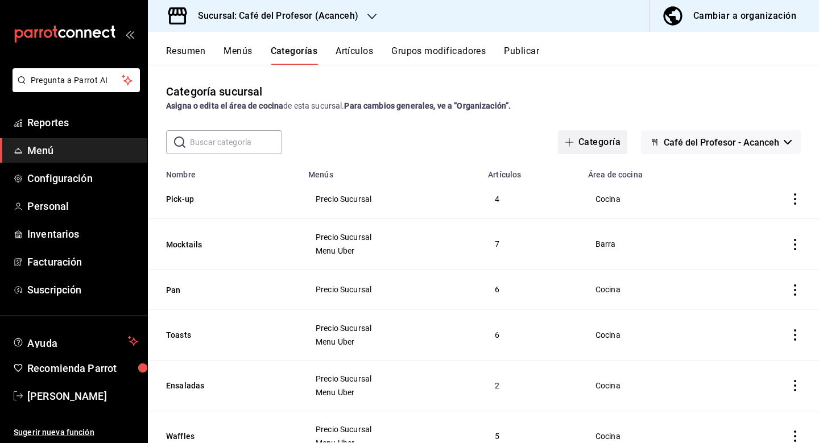
click at [603, 136] on button "Categoría" at bounding box center [592, 142] width 69 height 24
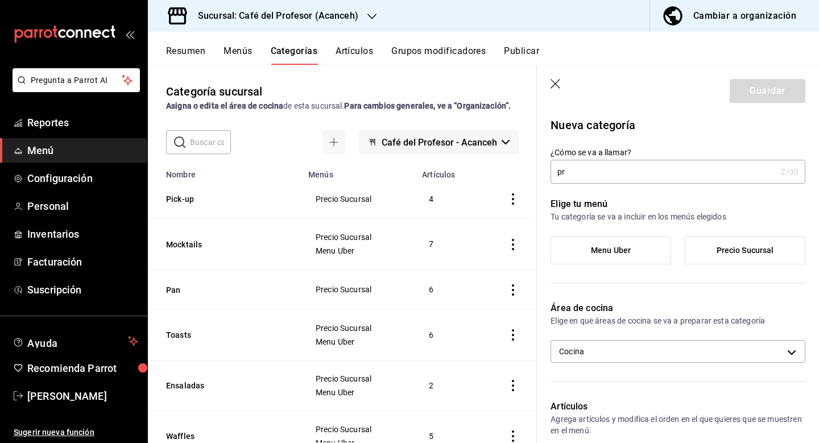
type input "p"
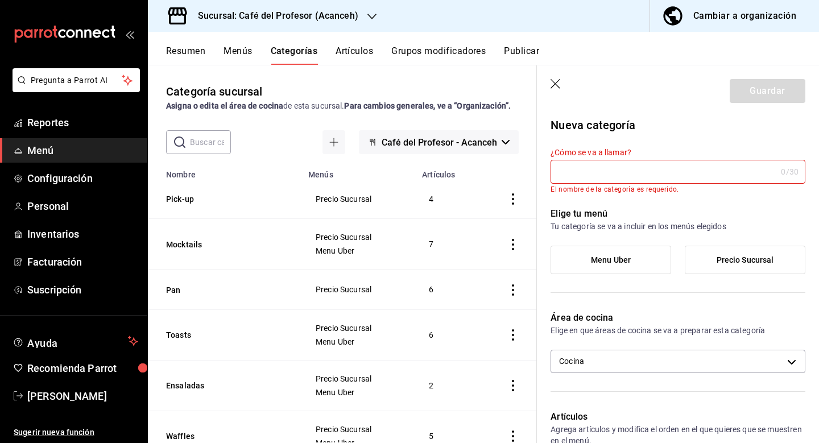
type input "R"
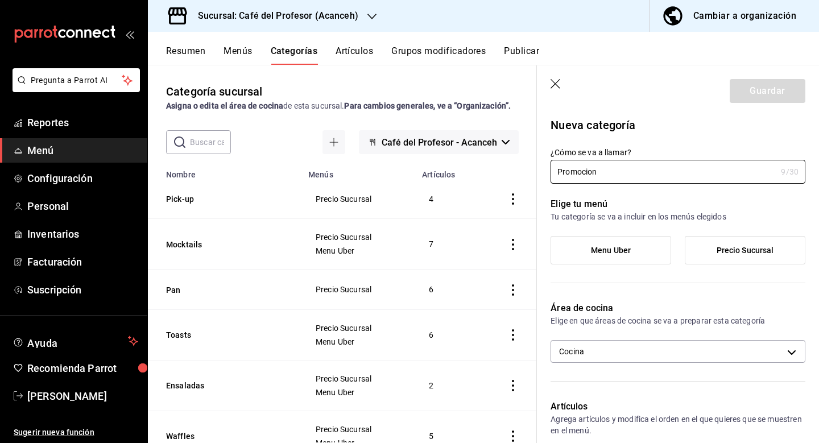
type input "Promocion"
click at [707, 222] on div "Elige tu menú Tu categoría se va a incluir en los menús elegidos Menu [PERSON_N…" at bounding box center [671, 236] width 269 height 104
click at [732, 239] on label "Precio Sucursal" at bounding box center [745, 250] width 119 height 27
click at [0, 0] on input "Precio Sucursal" at bounding box center [0, 0] width 0 height 0
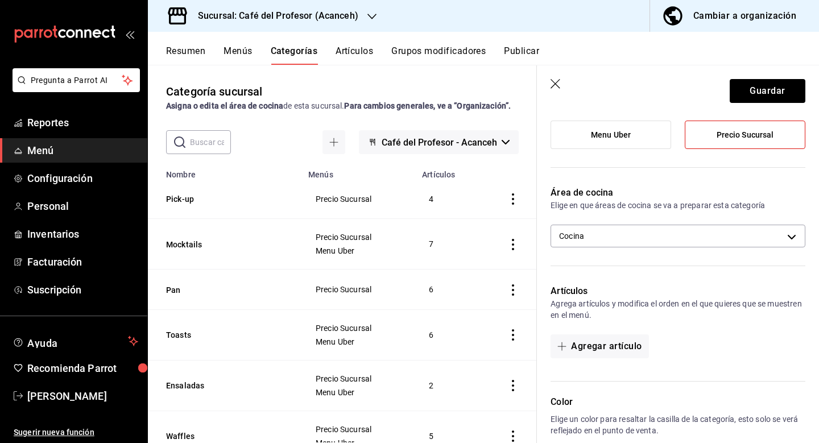
scroll to position [142, 0]
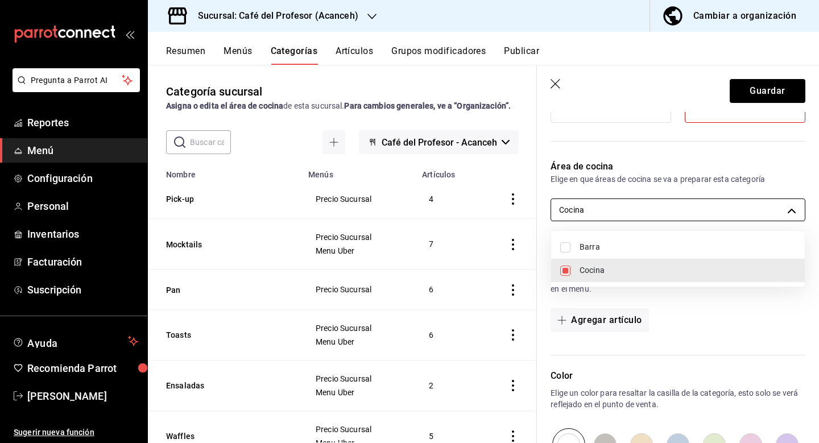
click at [670, 207] on body "Pregunta a Parrot AI Reportes Menú Configuración Personal Inventarios Facturaci…" at bounding box center [409, 221] width 819 height 443
click at [620, 246] on span "Barra" at bounding box center [688, 247] width 216 height 12
type input "6589bb08-692f-47a6-b886-d5ea76590ad3,6abd5108-062c-4bc8-a0ca-93b4811dd022"
checkbox input "true"
click at [689, 311] on div at bounding box center [409, 221] width 819 height 443
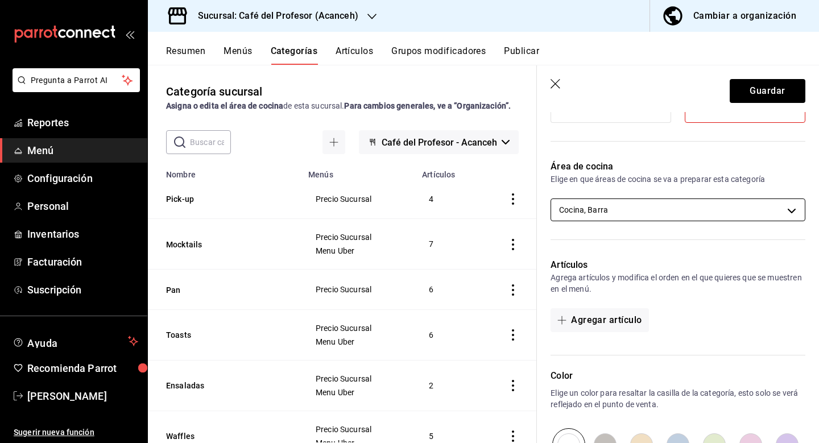
click at [623, 210] on body "Pregunta a Parrot AI Reportes Menú Configuración Personal Inventarios Facturaci…" at bounding box center [409, 221] width 819 height 443
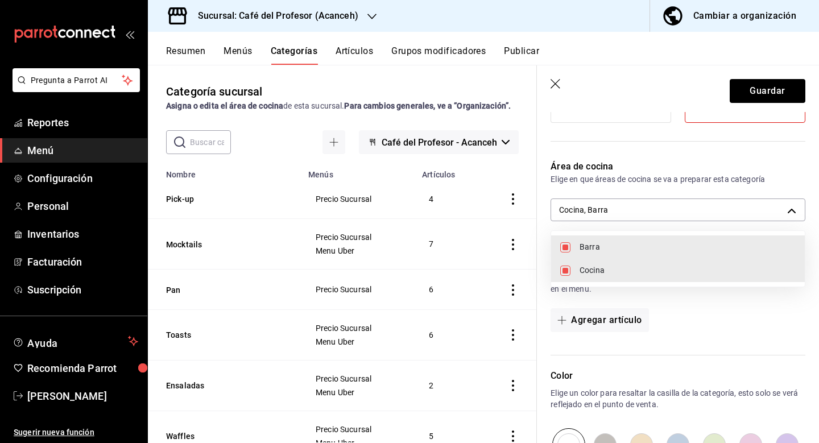
click at [563, 271] on input "checkbox" at bounding box center [566, 271] width 10 height 10
checkbox input "false"
type input "6abd5108-062c-4bc8-a0ca-93b4811dd022"
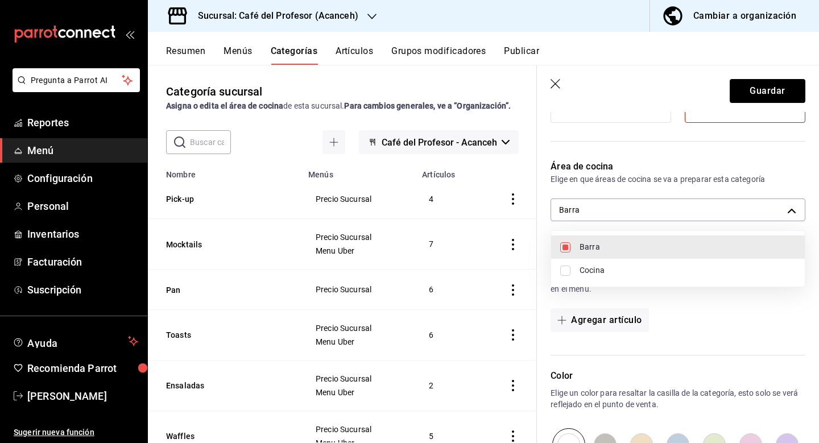
click at [695, 289] on div at bounding box center [409, 221] width 819 height 443
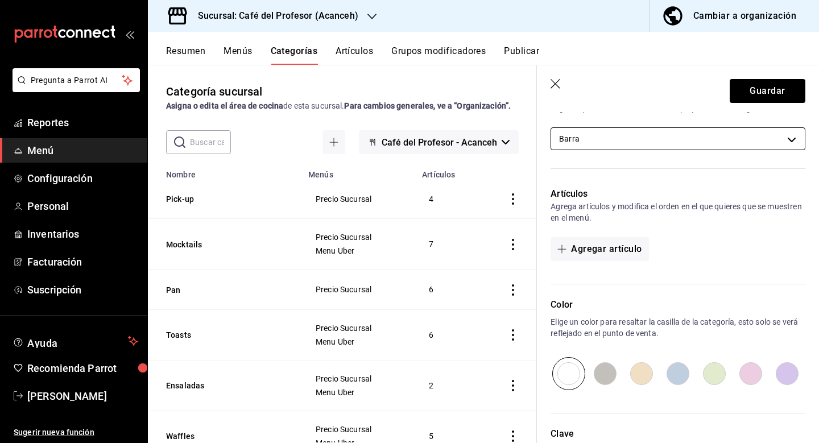
scroll to position [233, 0]
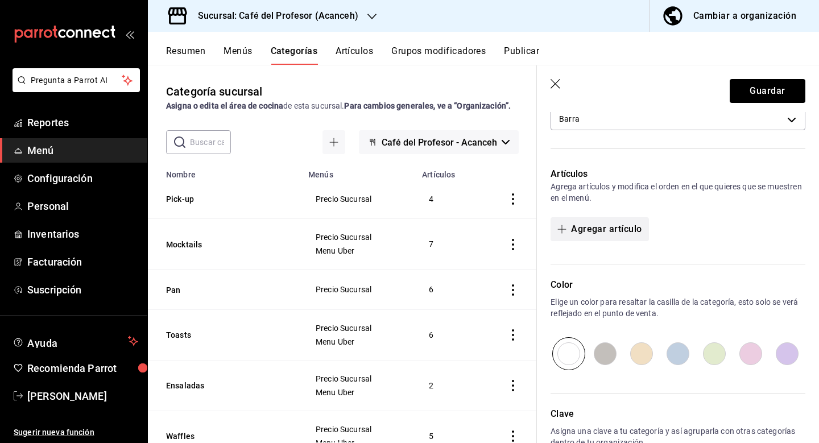
click at [615, 220] on button "Agregar artículo" at bounding box center [600, 229] width 98 height 24
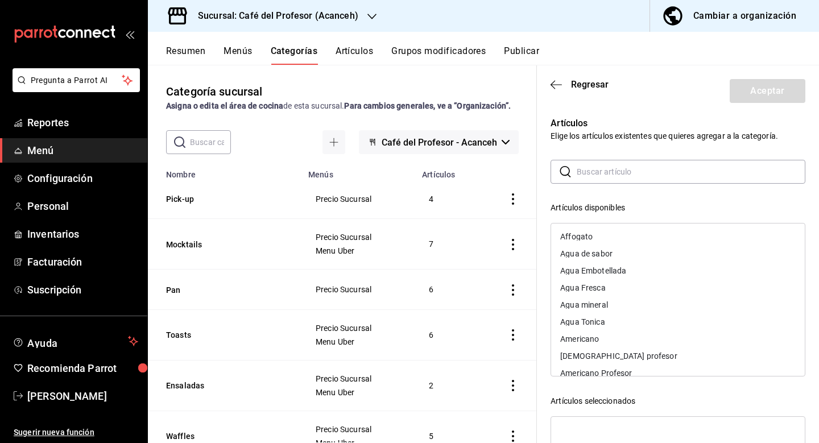
click at [612, 170] on input "text" at bounding box center [691, 171] width 229 height 23
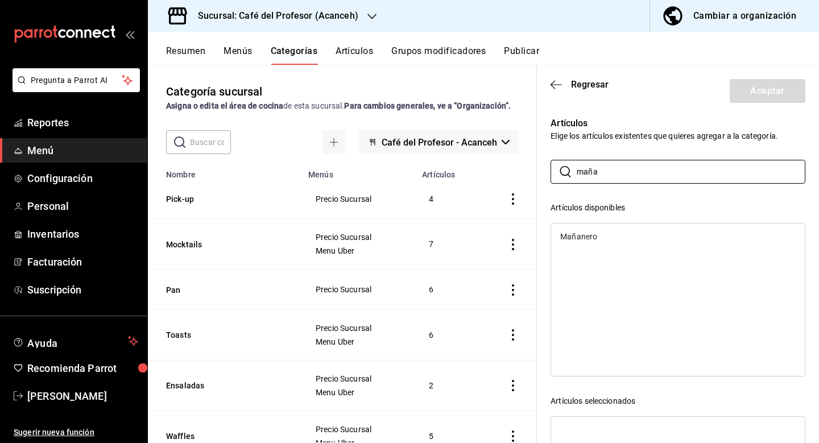
type input "maña"
click at [603, 237] on div "Mañanero" at bounding box center [678, 236] width 254 height 17
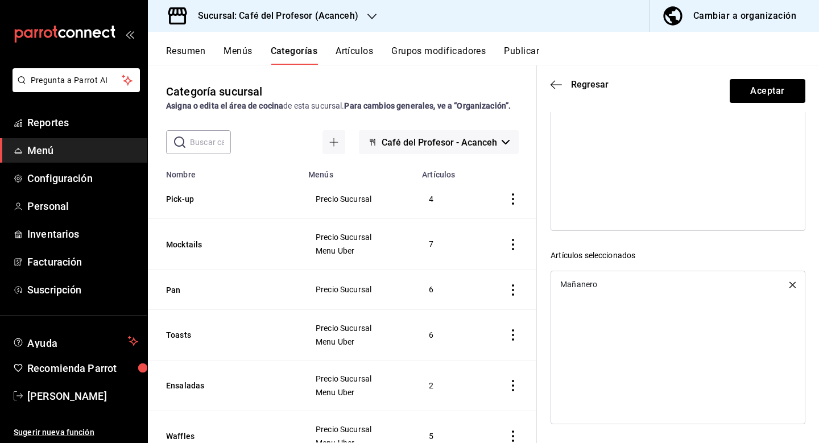
scroll to position [146, 0]
click at [762, 92] on button "Aceptar" at bounding box center [768, 91] width 76 height 24
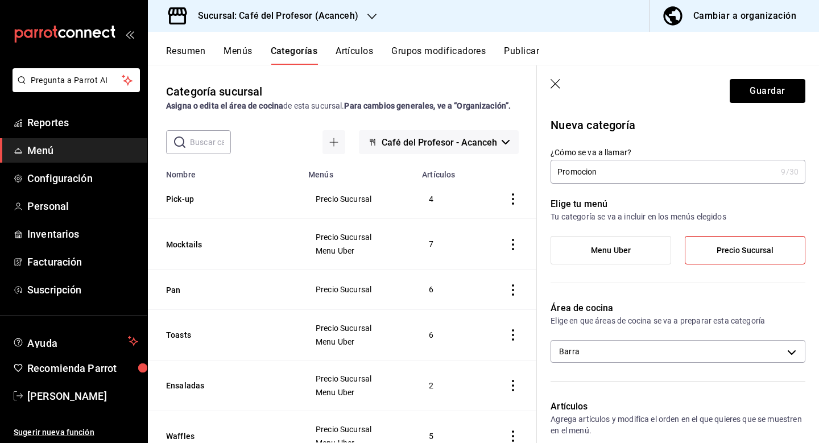
scroll to position [0, 0]
click at [756, 90] on button "Guardar" at bounding box center [768, 91] width 76 height 24
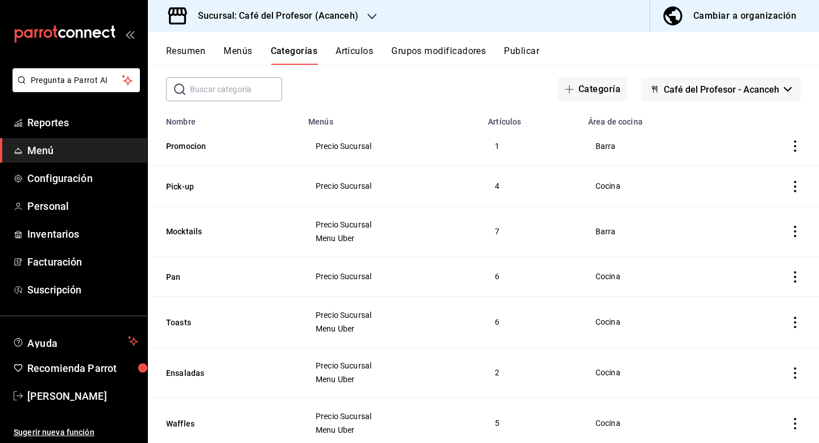
scroll to position [51, 0]
click at [354, 56] on button "Artículos" at bounding box center [355, 55] width 38 height 19
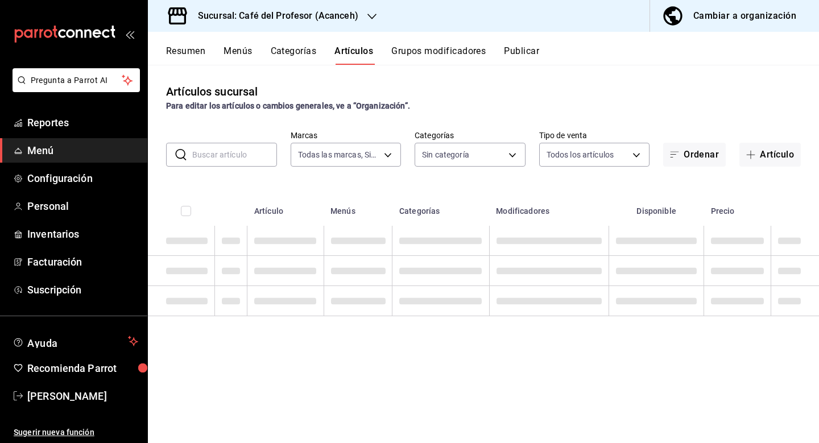
type input "c1a8b8e6-187f-497f-b24d-8667d510d931"
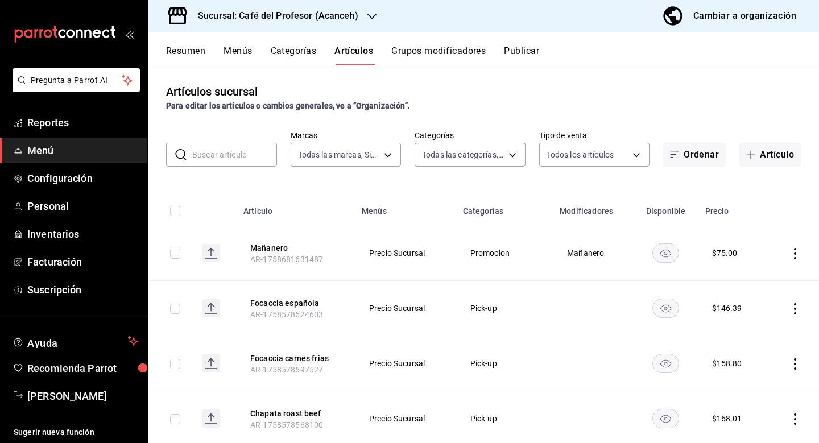
type input "5717449f-301e-46a9-adf4-64e0e2ccf164,4305b257-4ed0-4a91-825b-ae0a7ac471fc,28794…"
click at [448, 50] on button "Grupos modificadores" at bounding box center [439, 55] width 94 height 19
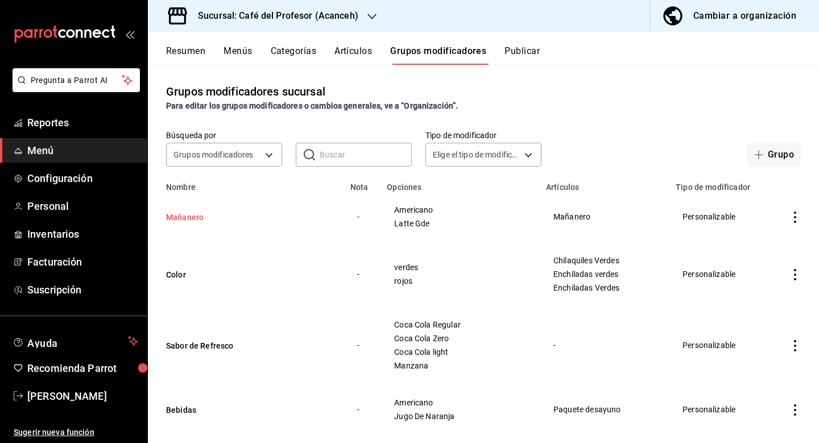
click at [204, 216] on button "Mañanero" at bounding box center [234, 217] width 137 height 11
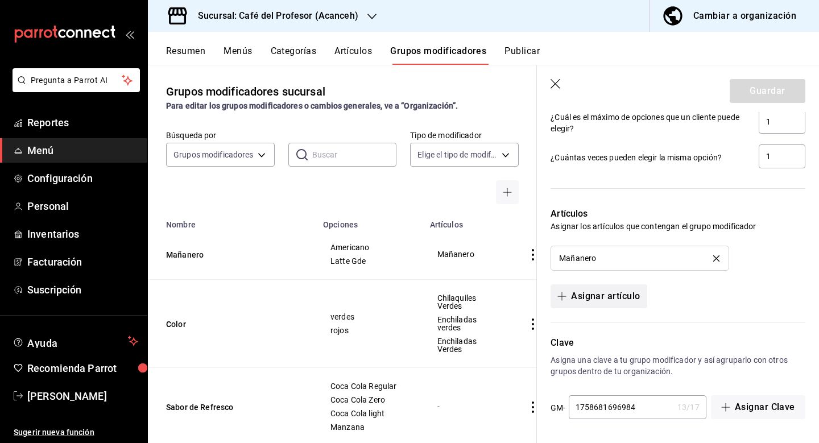
click at [636, 295] on button "Asignar artículo" at bounding box center [599, 297] width 96 height 24
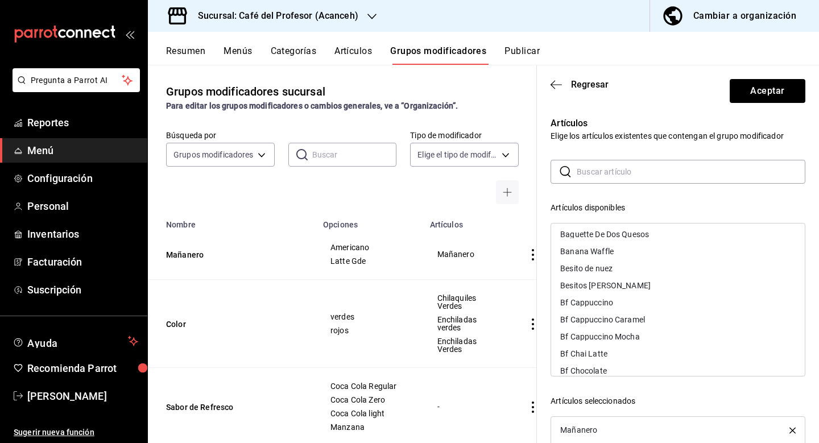
scroll to position [232, 0]
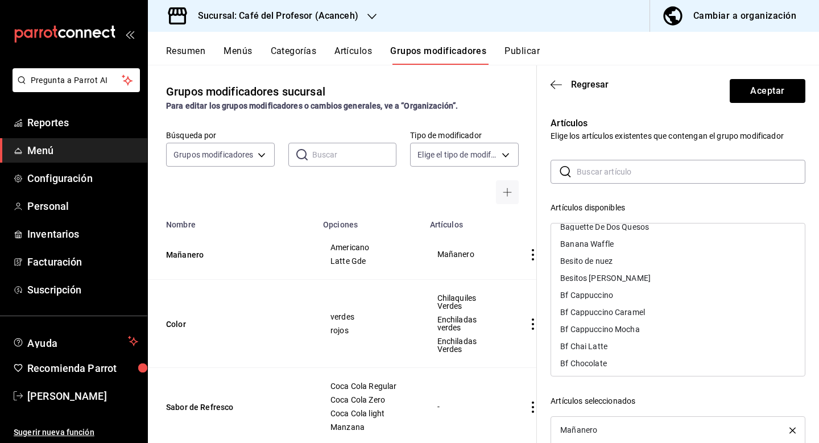
click at [595, 173] on input "text" at bounding box center [691, 171] width 229 height 23
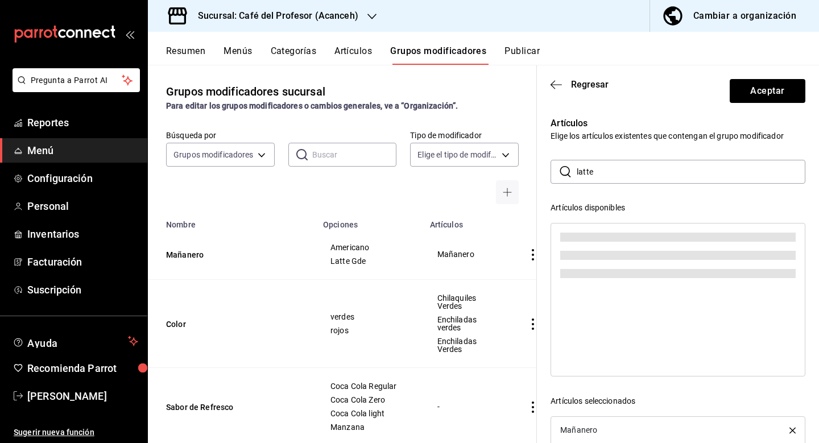
scroll to position [0, 0]
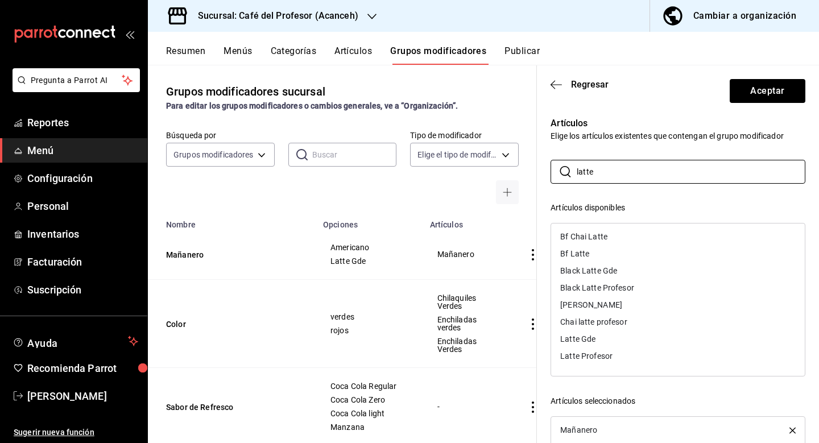
type input "latte"
click at [601, 341] on div "Latte Gde" at bounding box center [678, 339] width 254 height 17
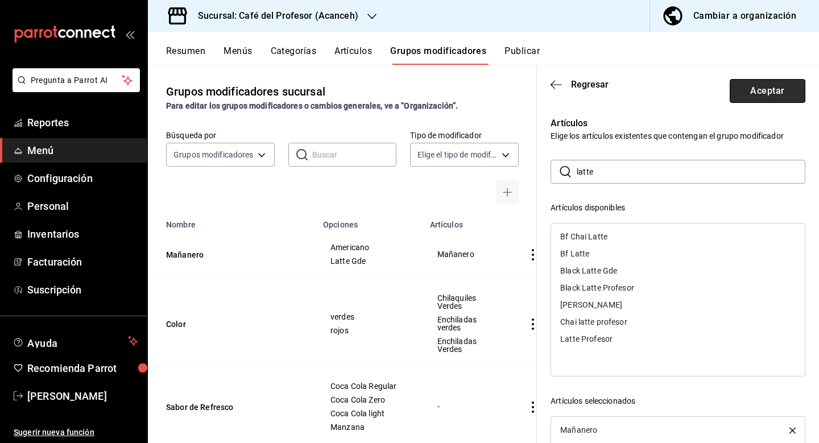
click at [752, 94] on button "Aceptar" at bounding box center [768, 91] width 76 height 24
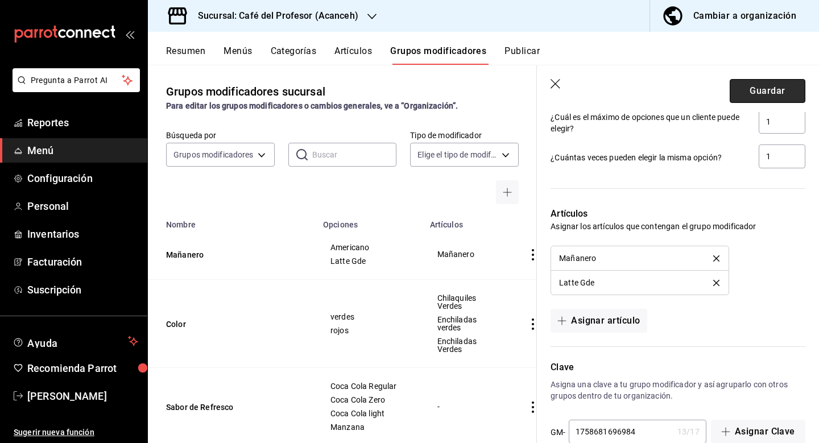
click at [769, 84] on button "Guardar" at bounding box center [768, 91] width 76 height 24
